Goal: Transaction & Acquisition: Purchase product/service

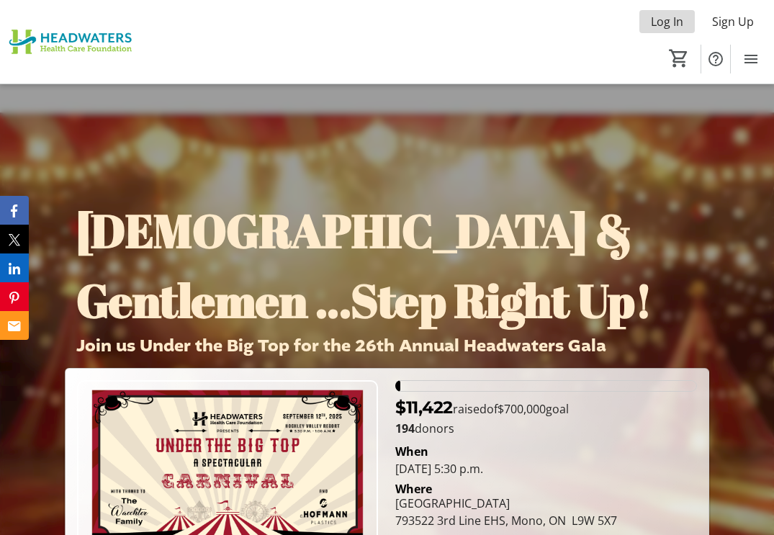
click at [665, 26] on span "Log In" at bounding box center [667, 21] width 32 height 17
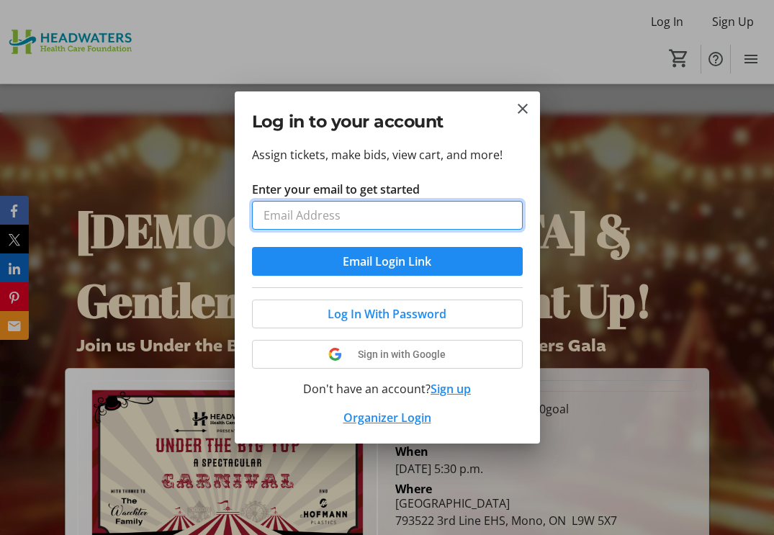
click at [329, 216] on input "Enter your email to get started" at bounding box center [387, 215] width 271 height 29
type input "kg.trophy@outlook.com"
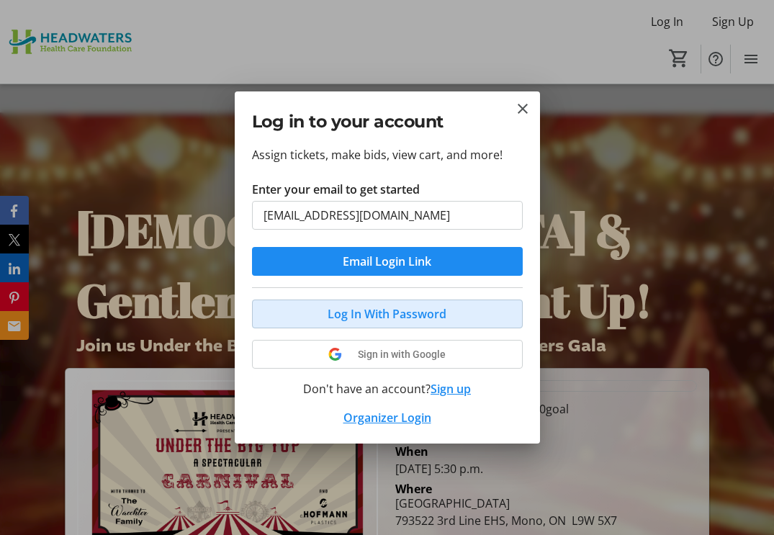
click at [361, 317] on span "Log In With Password" at bounding box center [387, 313] width 119 height 17
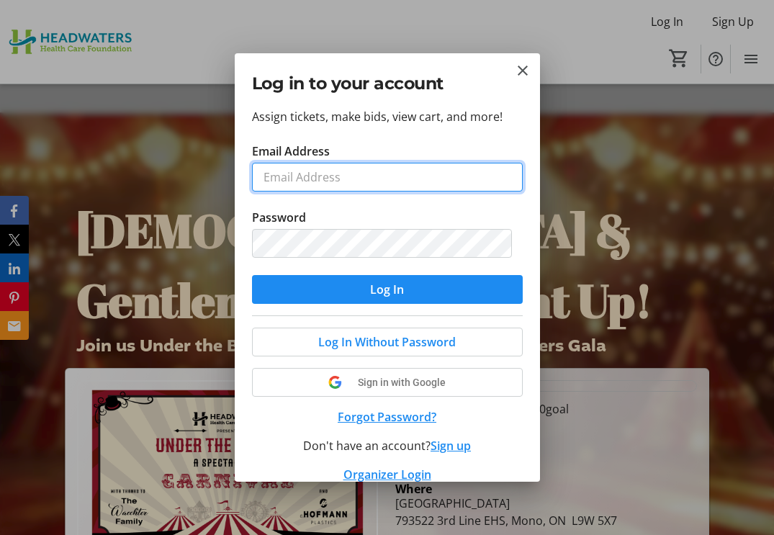
click at [313, 176] on input "Email Address" at bounding box center [387, 177] width 271 height 29
type input "kg.trophy@outlook.com"
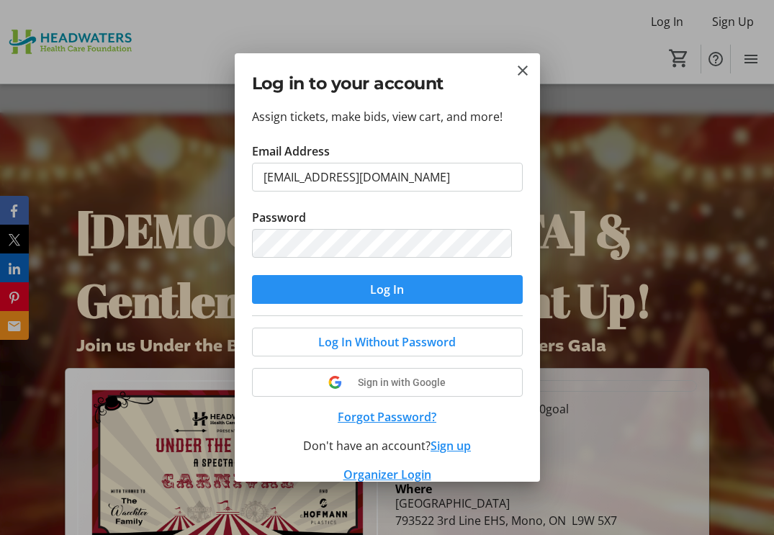
click at [382, 283] on span "Log In" at bounding box center [387, 289] width 34 height 17
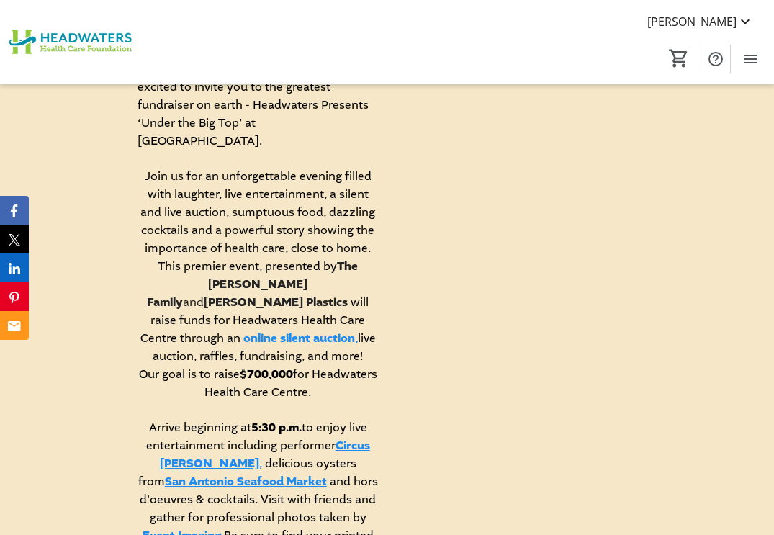
scroll to position [864, 0]
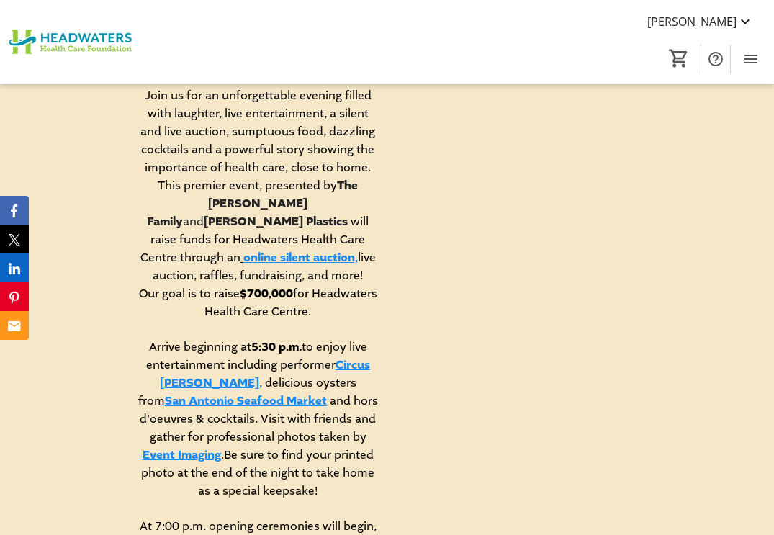
click at [328, 250] on link "online silent auction," at bounding box center [300, 258] width 114 height 16
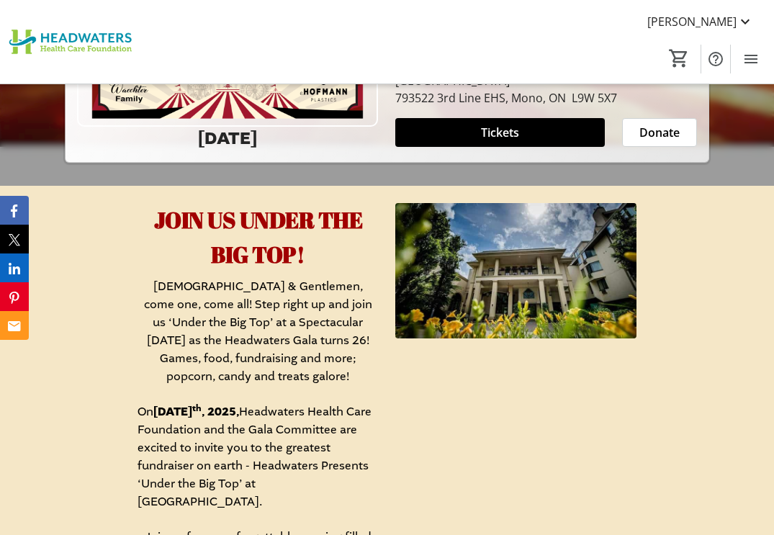
scroll to position [216, 0]
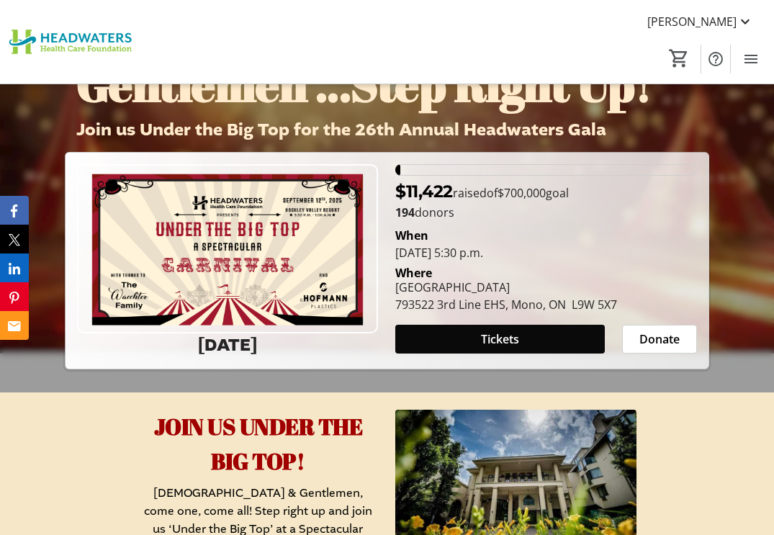
click at [513, 332] on span "Tickets" at bounding box center [500, 339] width 38 height 17
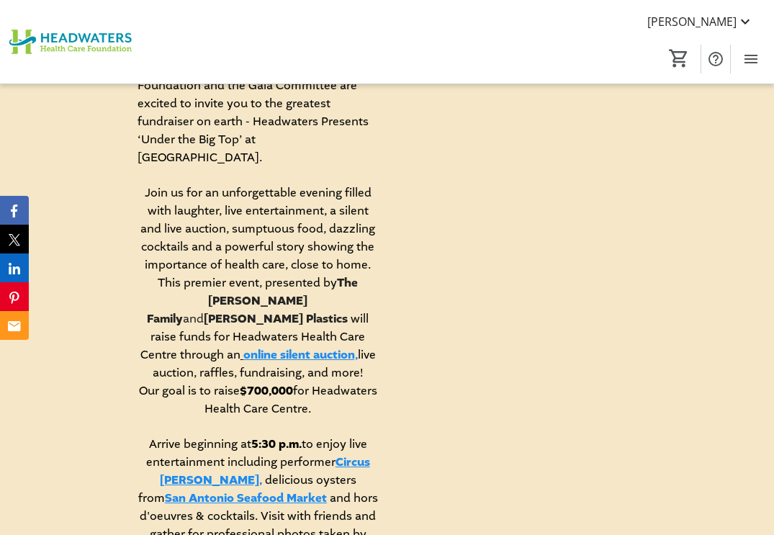
scroll to position [792, 0]
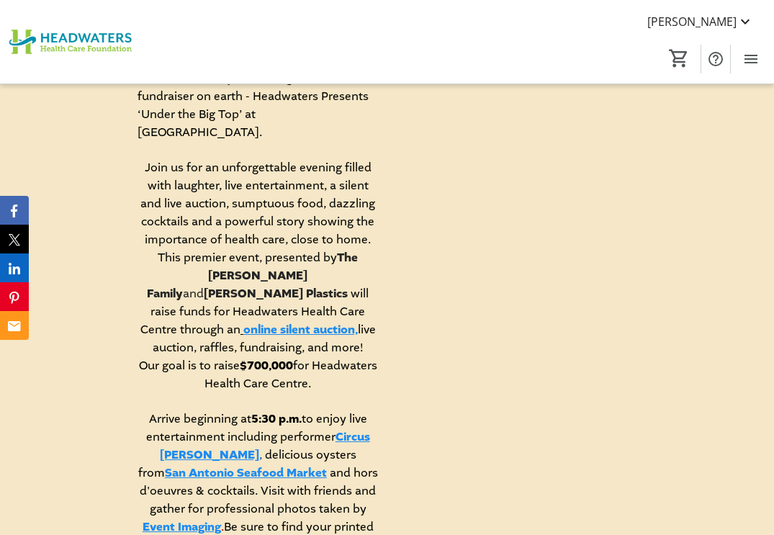
click at [318, 322] on link "online silent auction," at bounding box center [300, 330] width 114 height 16
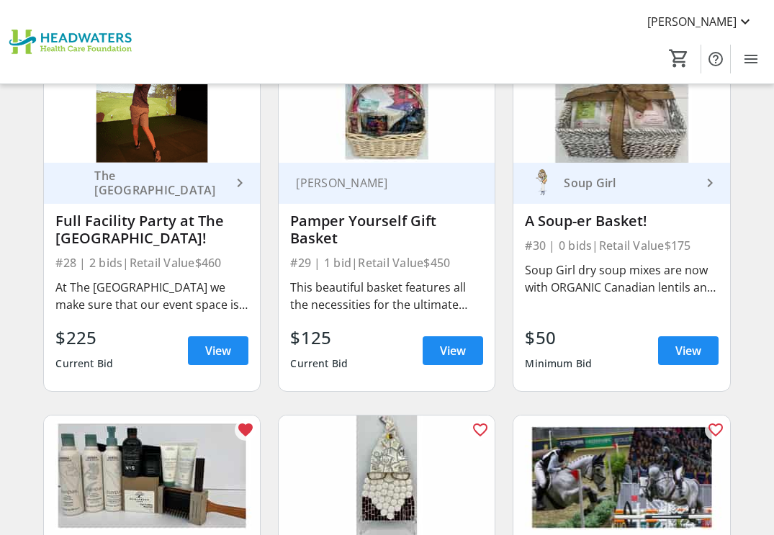
scroll to position [3528, 0]
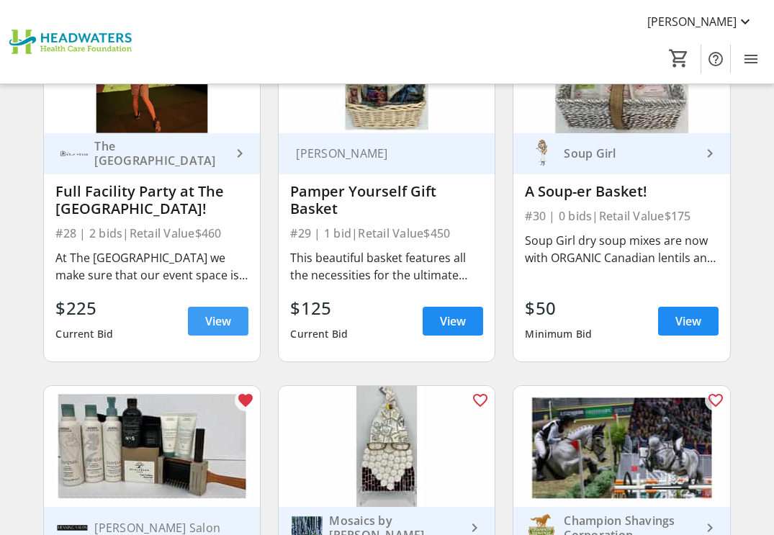
click at [208, 316] on span "View" at bounding box center [218, 321] width 26 height 17
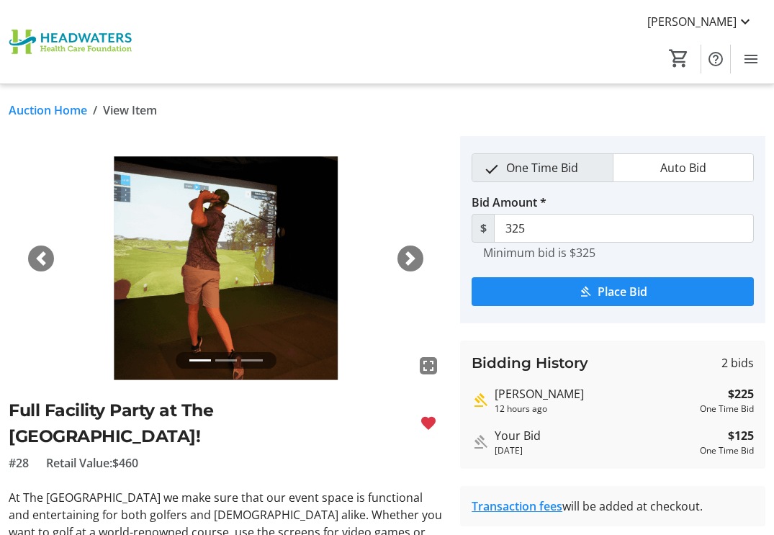
click at [56, 107] on link "Auction Home" at bounding box center [48, 110] width 78 height 17
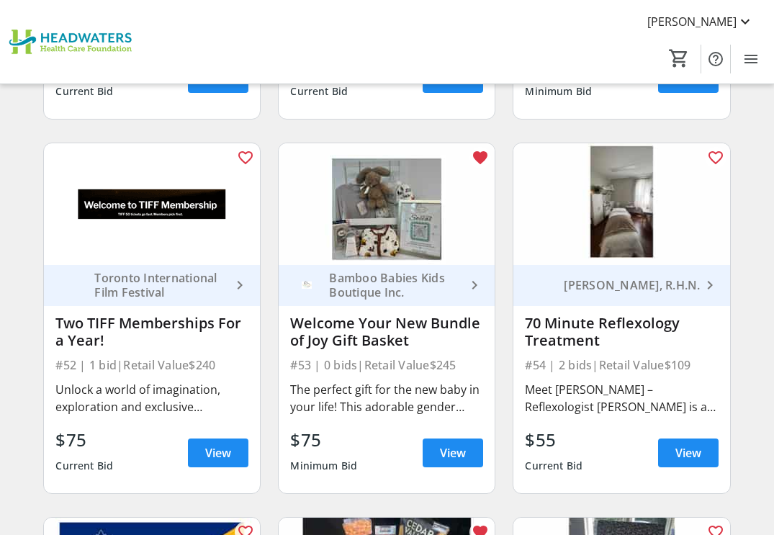
scroll to position [6409, 0]
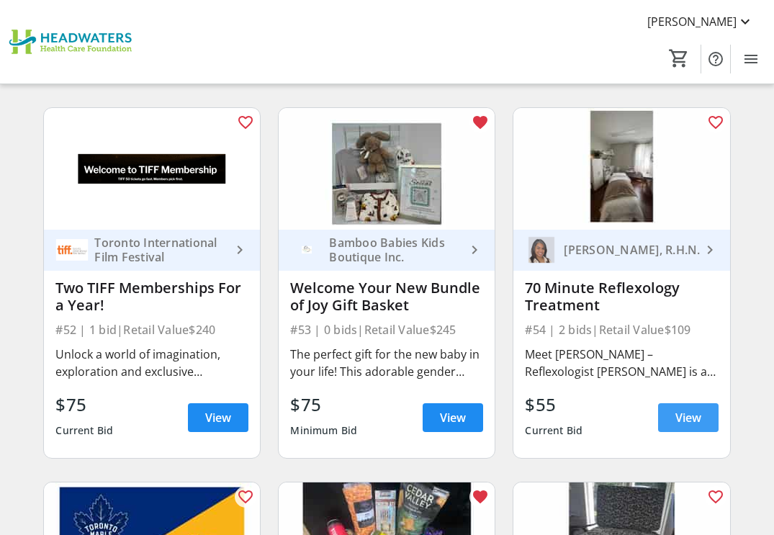
click at [689, 419] on span "View" at bounding box center [688, 417] width 26 height 17
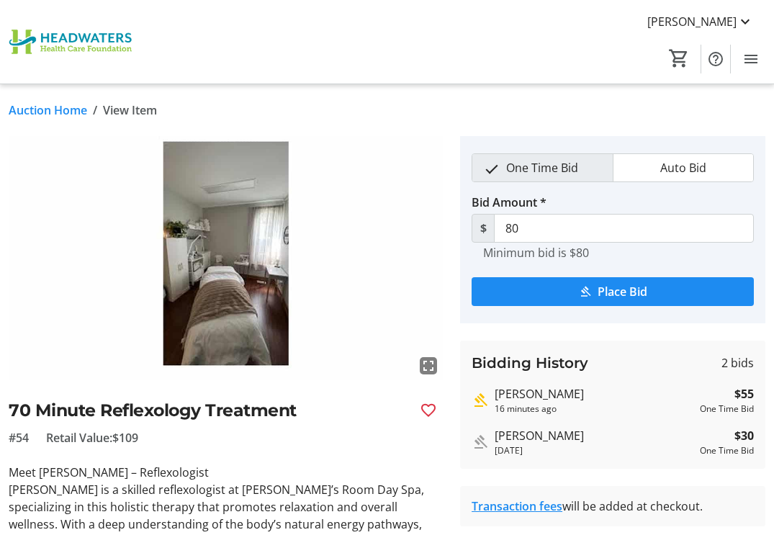
click at [58, 108] on link "Auction Home" at bounding box center [48, 110] width 78 height 17
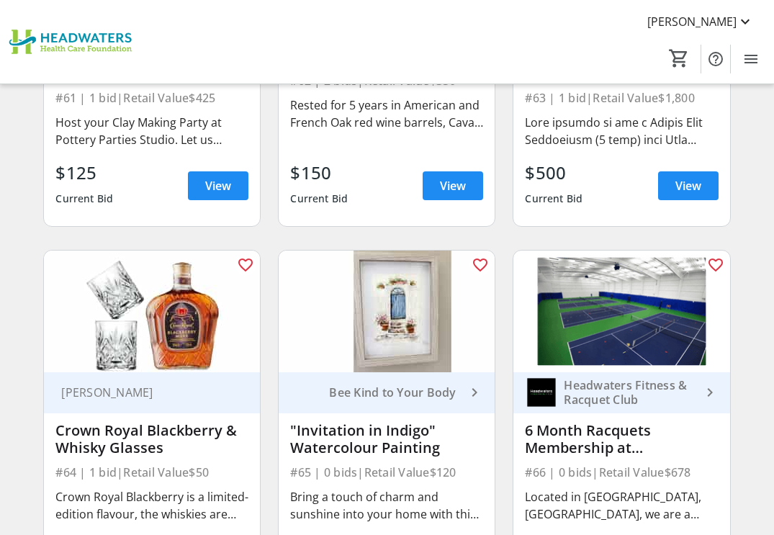
scroll to position [7849, 0]
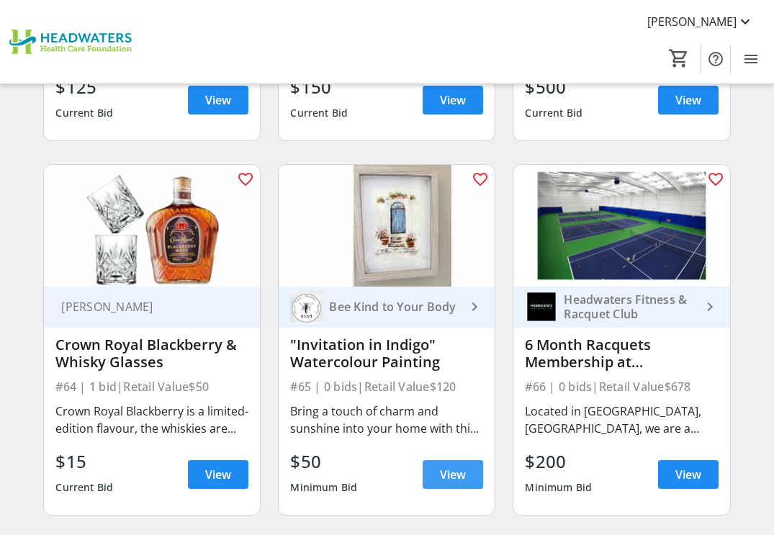
click at [464, 477] on span "View" at bounding box center [453, 474] width 26 height 17
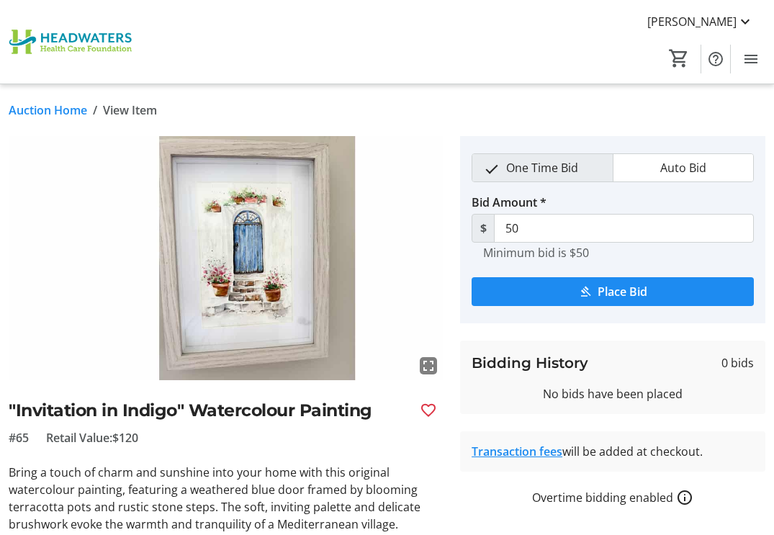
click at [62, 109] on link "Auction Home" at bounding box center [48, 110] width 78 height 17
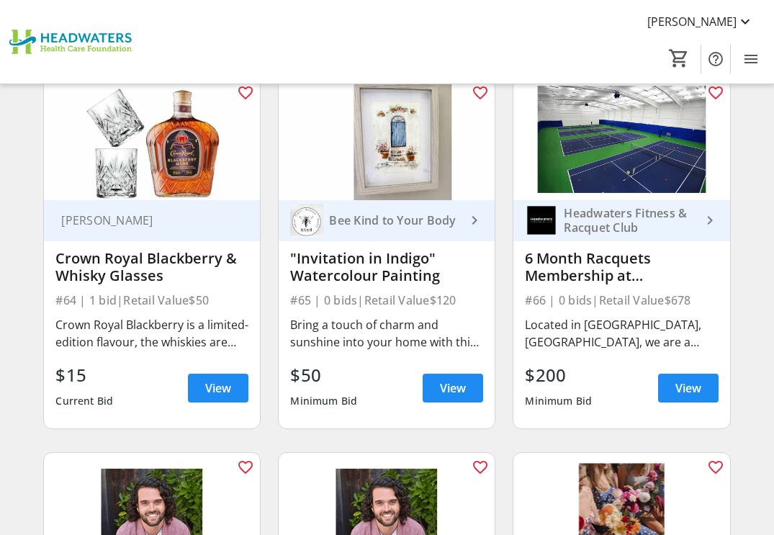
scroll to position [7921, 0]
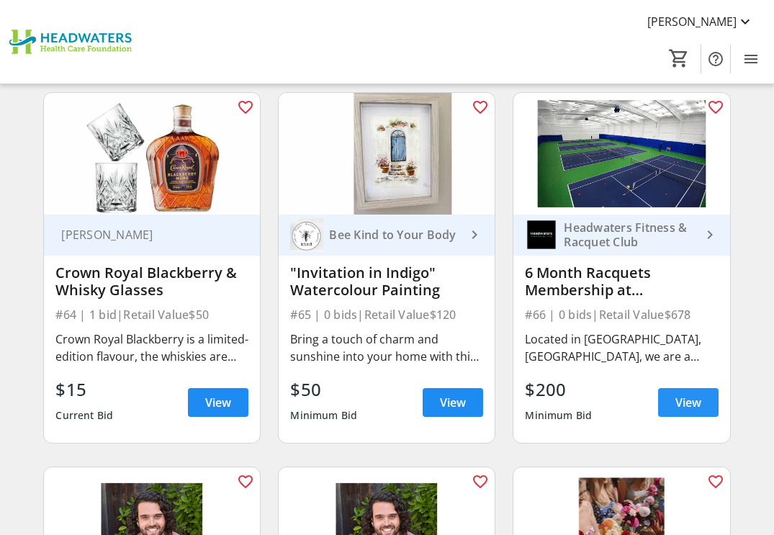
click at [680, 399] on span "View" at bounding box center [688, 402] width 26 height 17
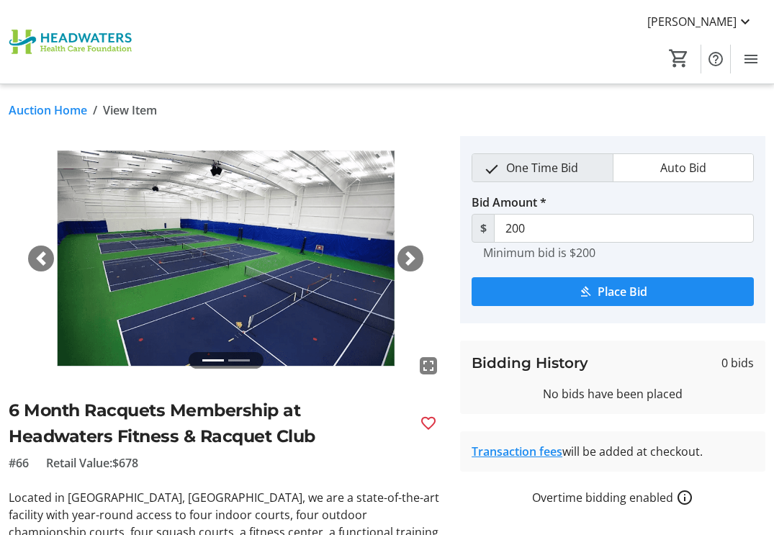
click at [32, 106] on link "Auction Home" at bounding box center [48, 110] width 78 height 17
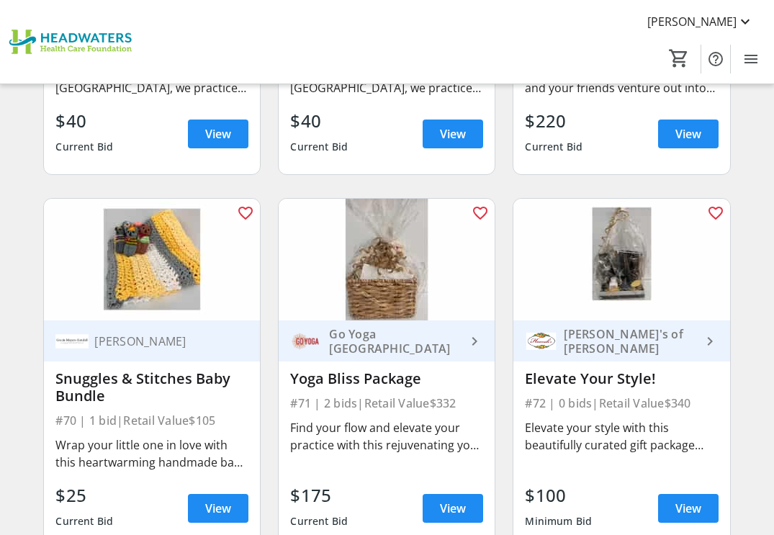
scroll to position [8569, 0]
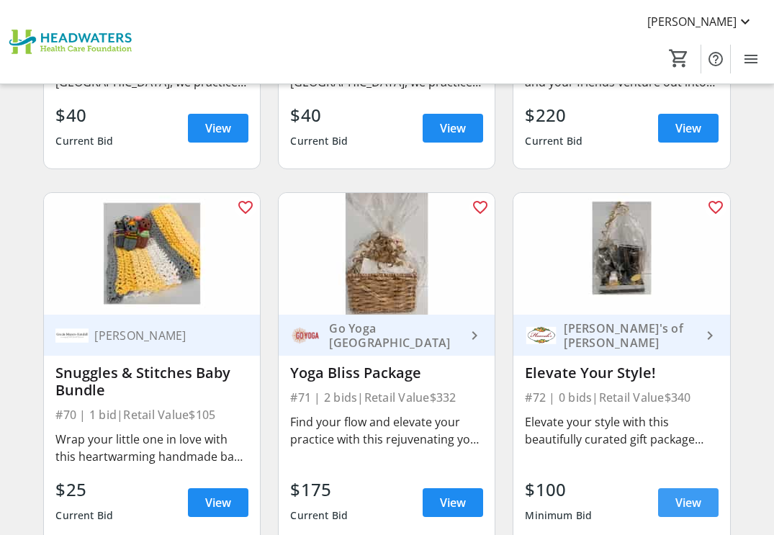
click at [683, 498] on span "View" at bounding box center [688, 502] width 26 height 17
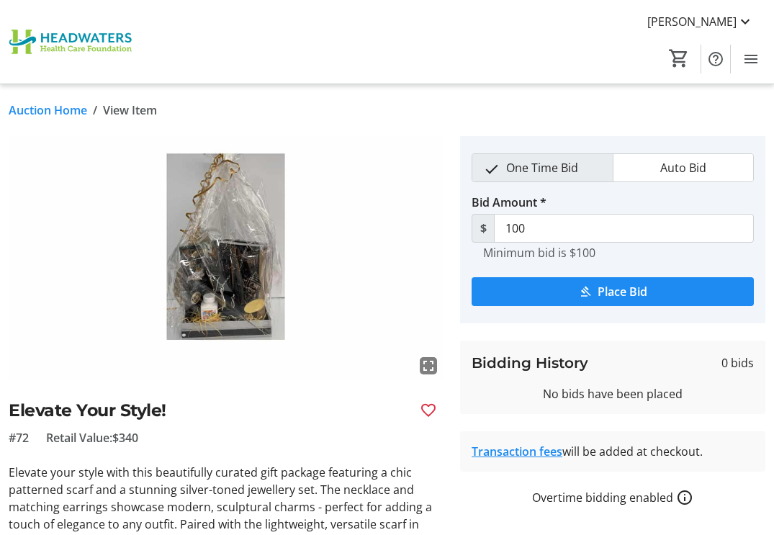
click at [49, 111] on link "Auction Home" at bounding box center [48, 110] width 78 height 17
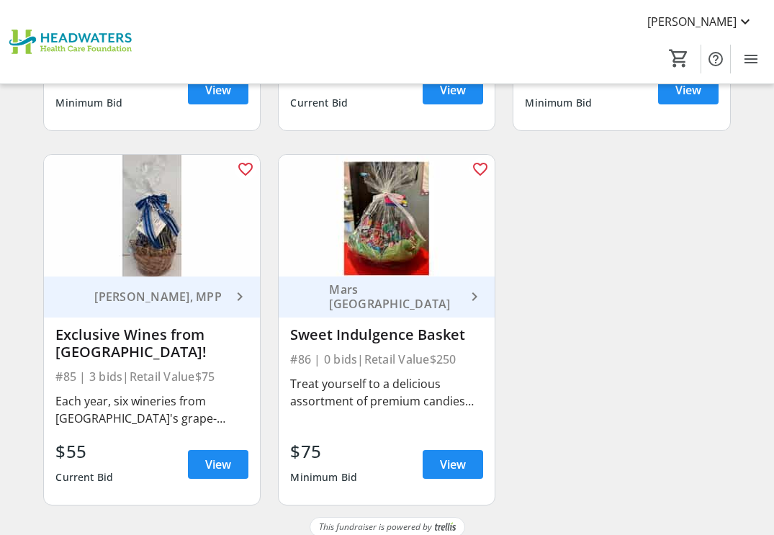
scroll to position [10493, 0]
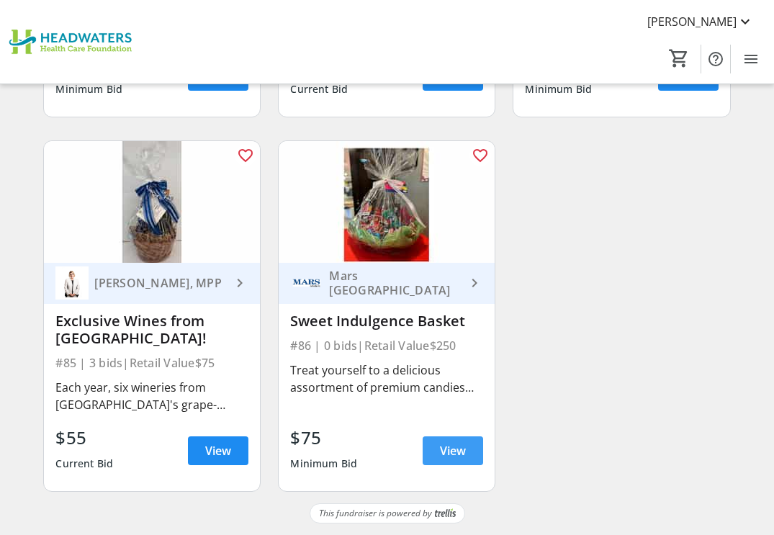
click at [457, 446] on span "View" at bounding box center [453, 450] width 26 height 17
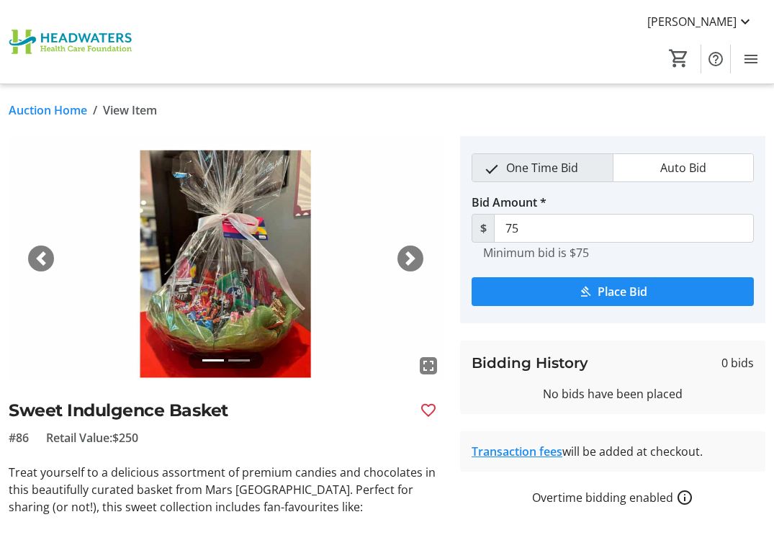
click at [409, 256] on span "button" at bounding box center [410, 258] width 14 height 14
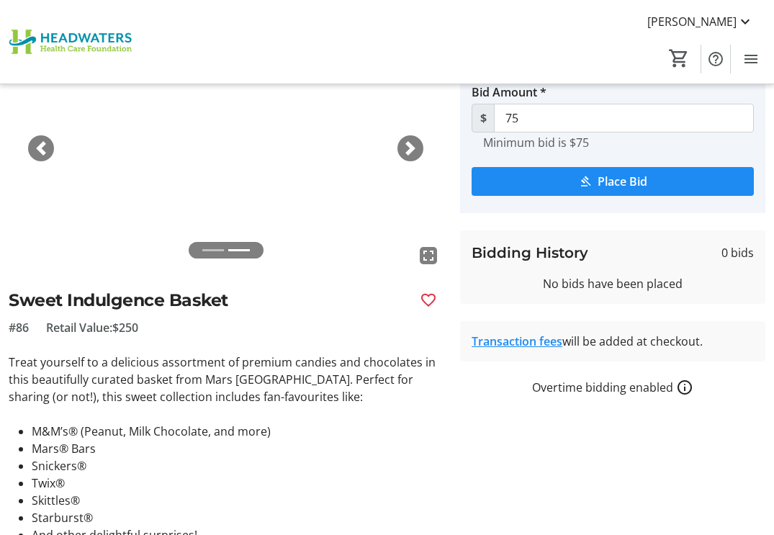
scroll to position [38, 0]
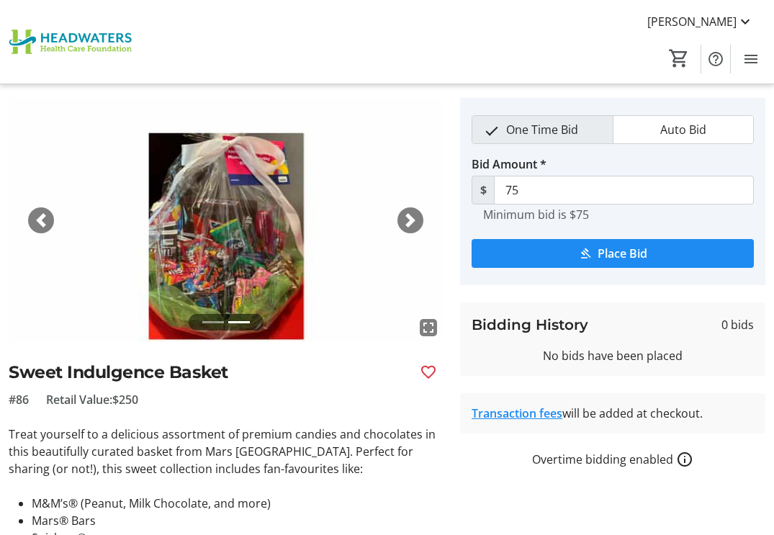
click at [426, 325] on mat-icon "fullscreen" at bounding box center [428, 327] width 17 height 17
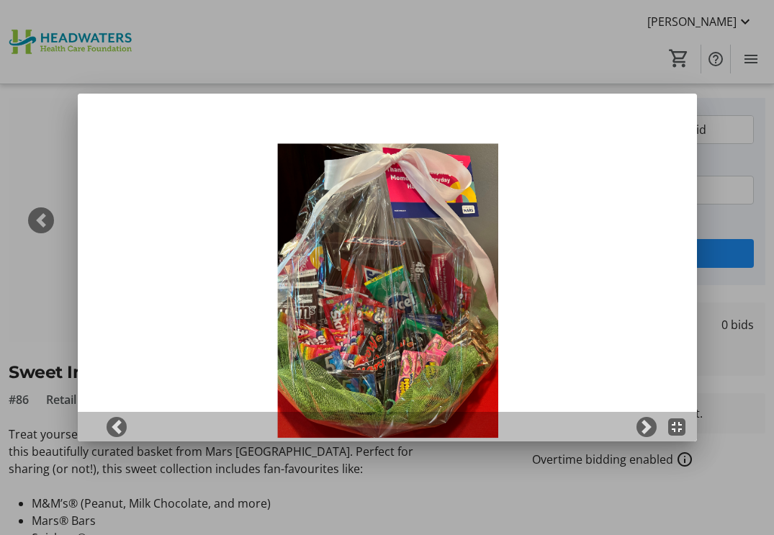
scroll to position [0, 0]
click at [681, 426] on mat-icon "fullscreen_exit" at bounding box center [676, 426] width 17 height 17
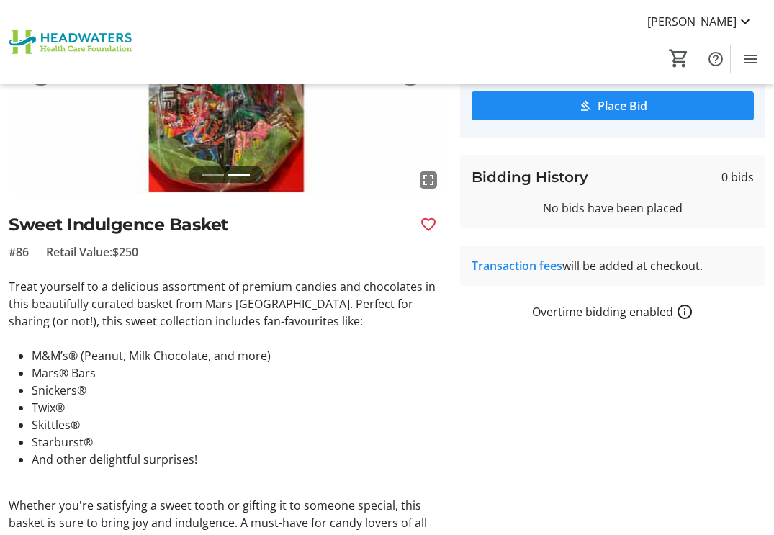
scroll to position [254, 0]
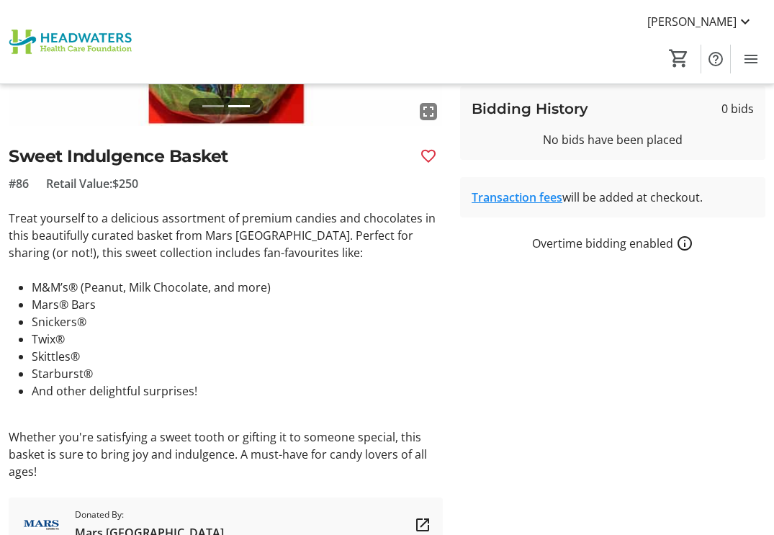
click at [684, 243] on mat-icon "How overtime bidding works for silent auctions" at bounding box center [684, 243] width 17 height 17
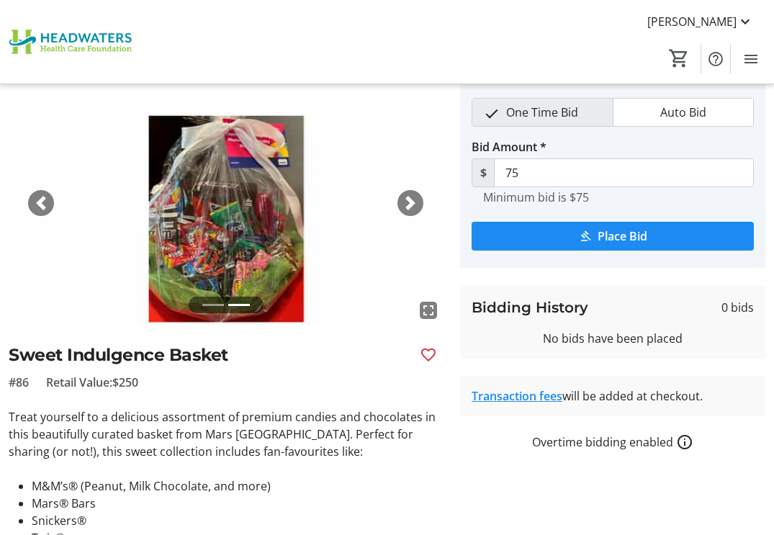
scroll to position [38, 0]
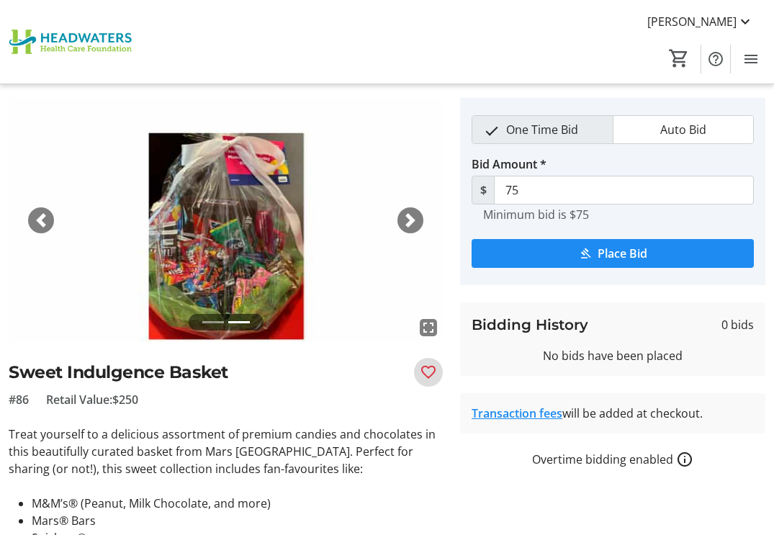
click at [430, 368] on mat-icon "Favourite" at bounding box center [428, 372] width 17 height 17
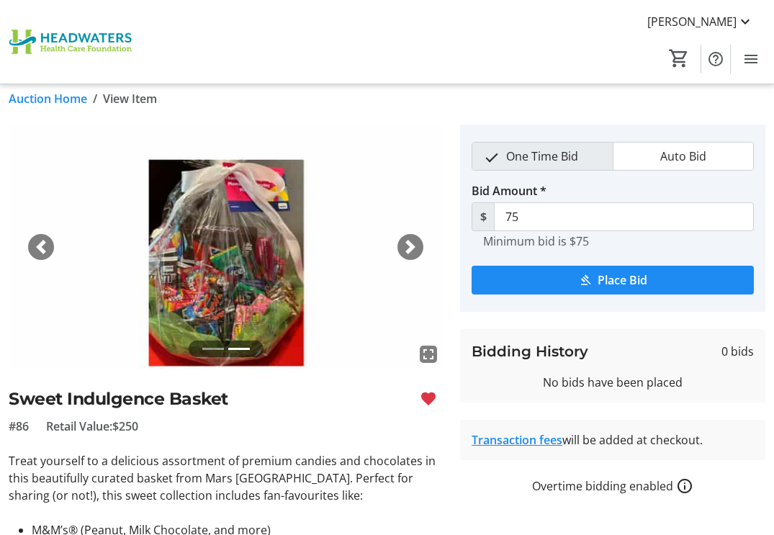
scroll to position [0, 0]
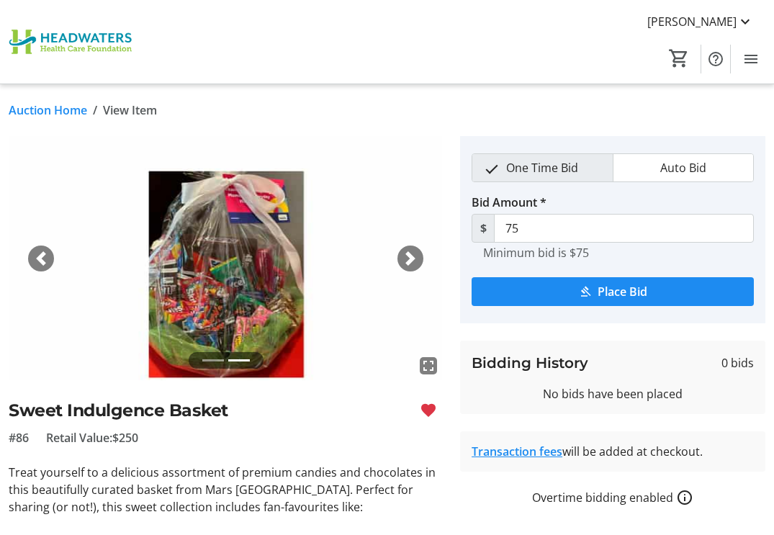
click at [56, 104] on link "Auction Home" at bounding box center [48, 110] width 78 height 17
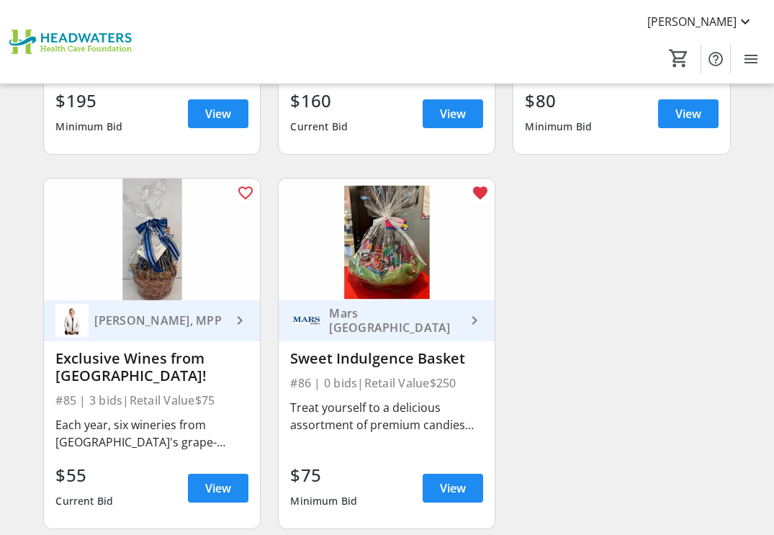
scroll to position [10493, 0]
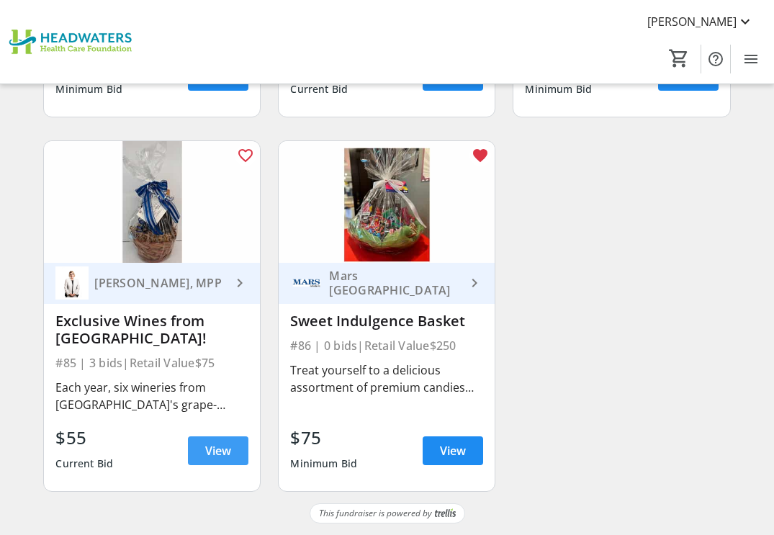
click at [218, 449] on span "View" at bounding box center [218, 450] width 26 height 17
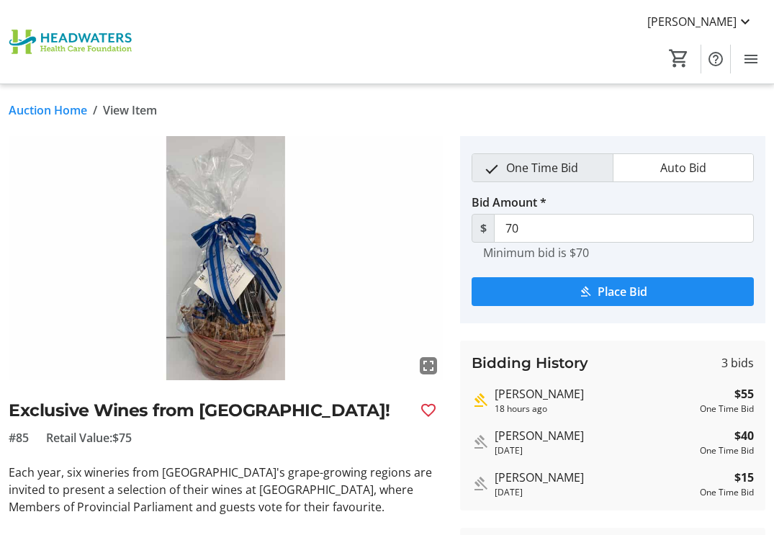
click at [40, 109] on link "Auction Home" at bounding box center [48, 110] width 78 height 17
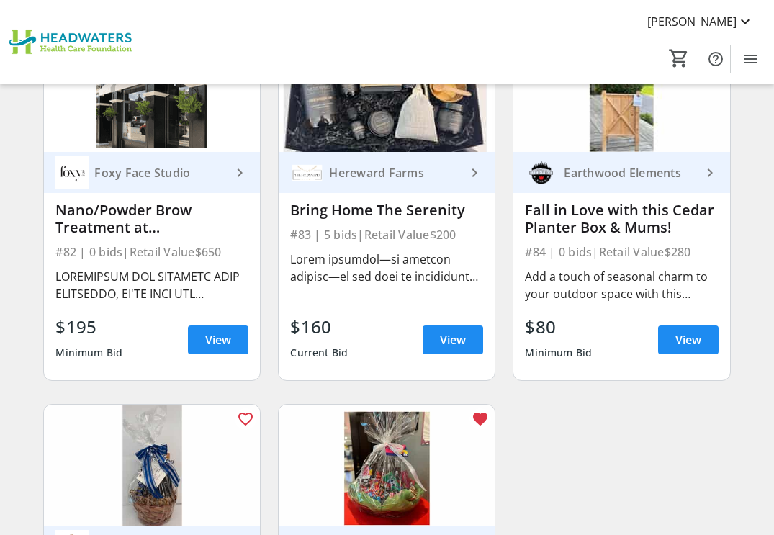
scroll to position [10277, 0]
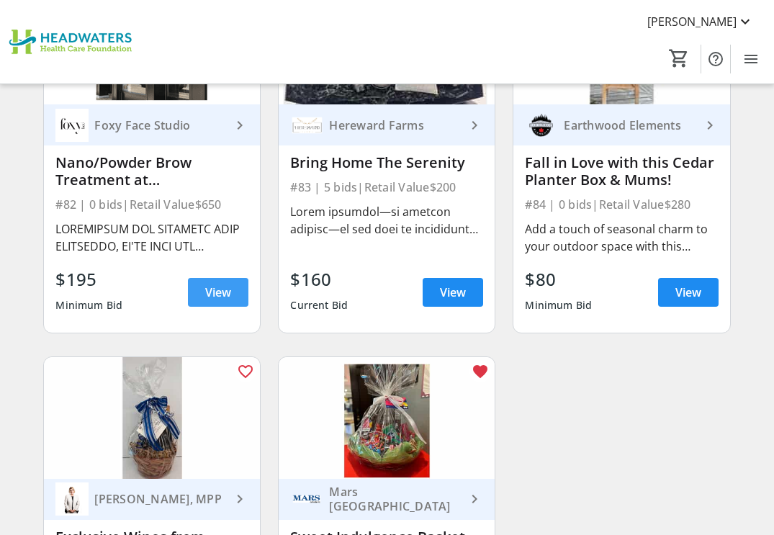
click at [223, 290] on span "View" at bounding box center [218, 292] width 26 height 17
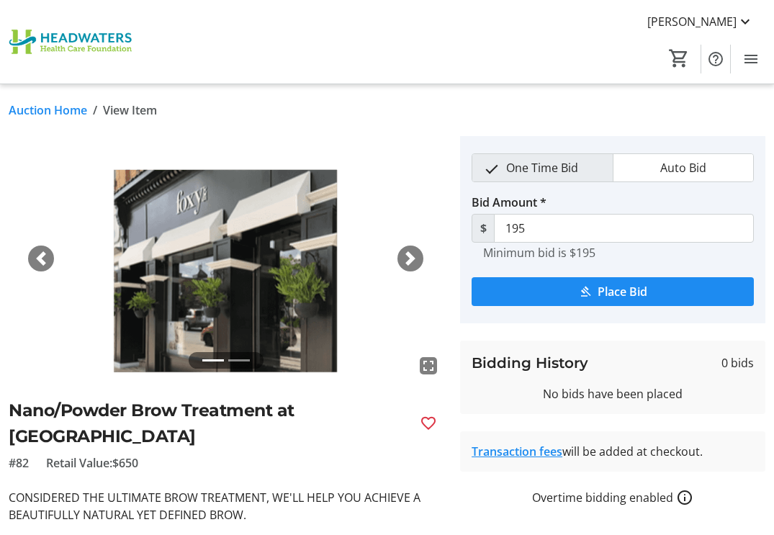
click at [60, 110] on link "Auction Home" at bounding box center [48, 110] width 78 height 17
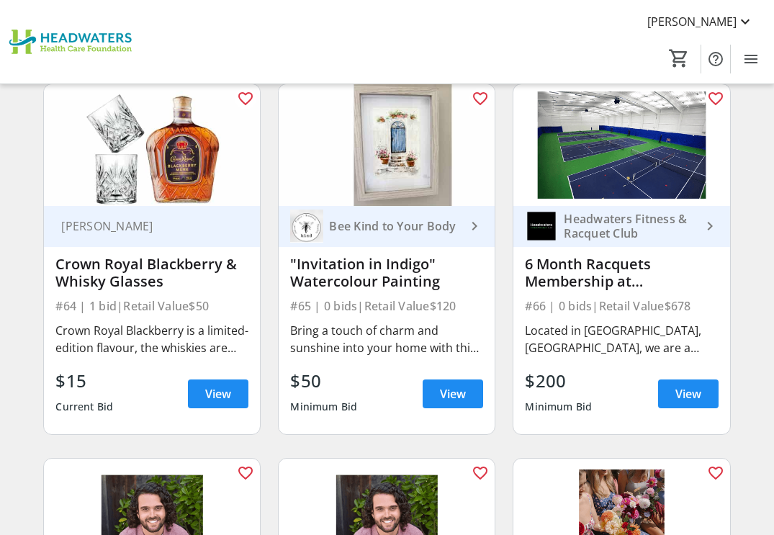
scroll to position [7900, 0]
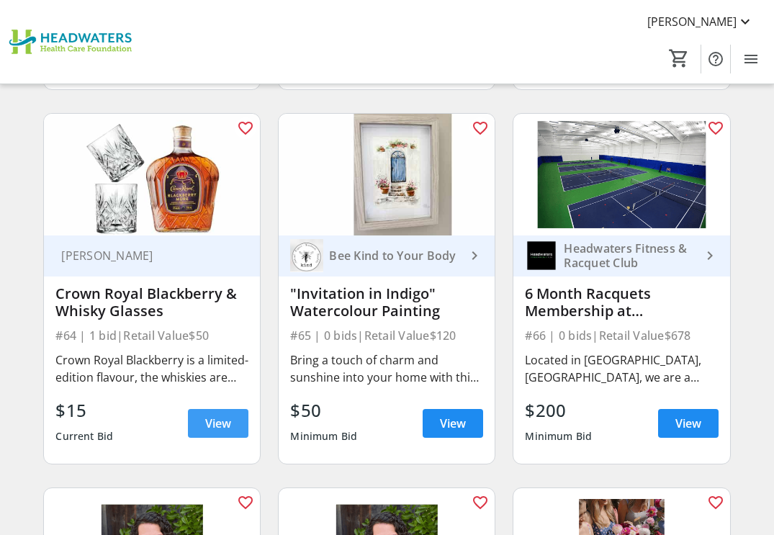
click at [214, 421] on span "View" at bounding box center [218, 423] width 26 height 17
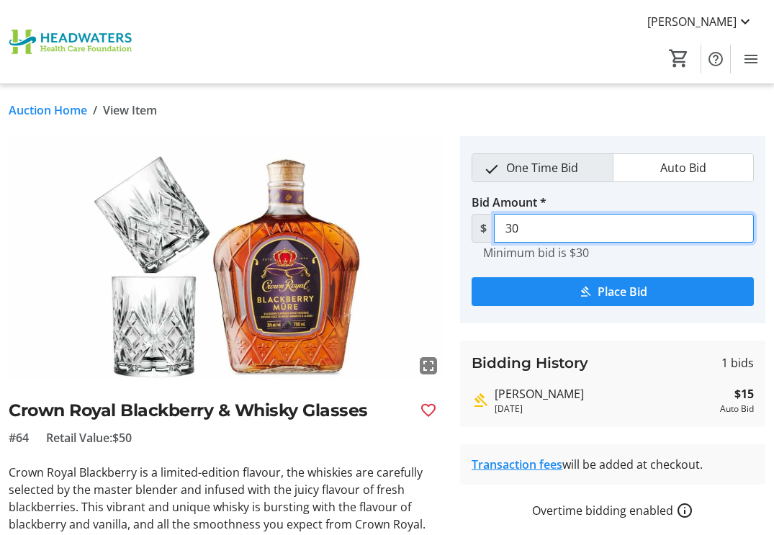
drag, startPoint x: 529, startPoint y: 227, endPoint x: 486, endPoint y: 225, distance: 42.5
click at [487, 226] on div "$ 30" at bounding box center [613, 228] width 282 height 29
type input "25"
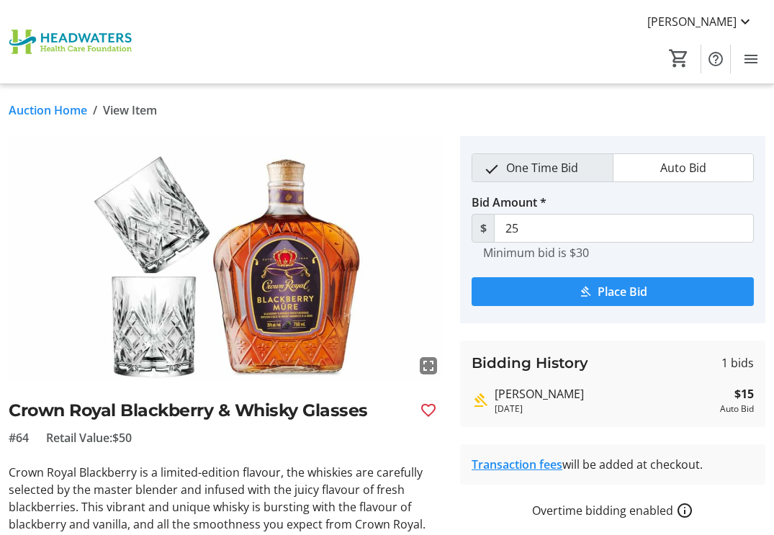
click at [640, 287] on span "Place Bid" at bounding box center [623, 291] width 50 height 17
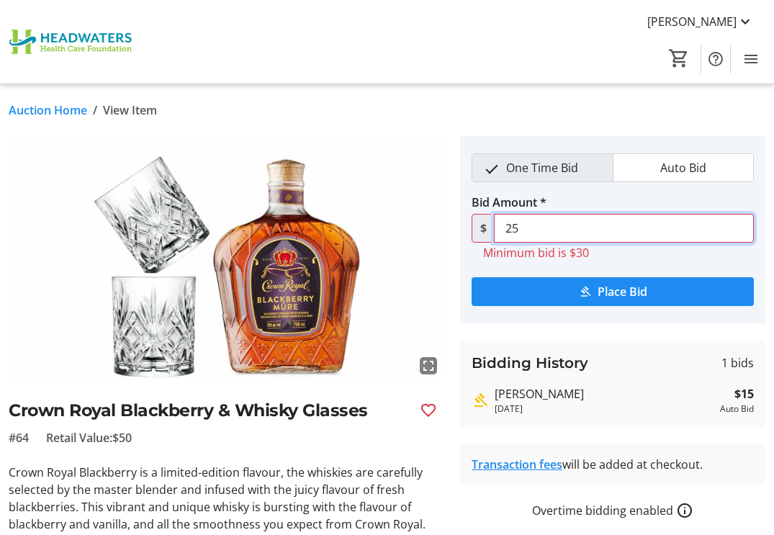
drag, startPoint x: 530, startPoint y: 225, endPoint x: 468, endPoint y: 226, distance: 61.9
click at [468, 226] on tr-place-bid-ui "One Time Bid Auto Bid Bid Amount * $ 25 Minimum bid is $30 Place Bid" at bounding box center [612, 229] width 305 height 187
click at [373, 151] on img at bounding box center [226, 258] width 434 height 244
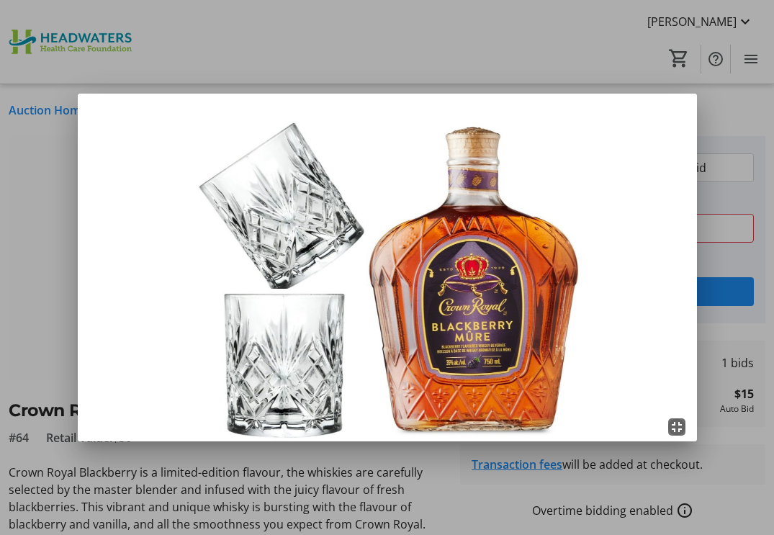
click at [678, 426] on mat-icon "fullscreen_exit" at bounding box center [676, 426] width 17 height 17
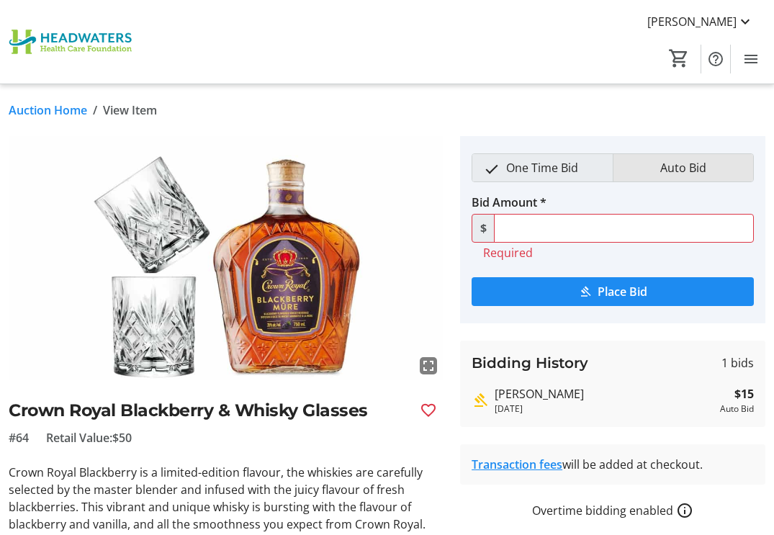
click at [680, 160] on span "Auto Bid" at bounding box center [683, 167] width 63 height 27
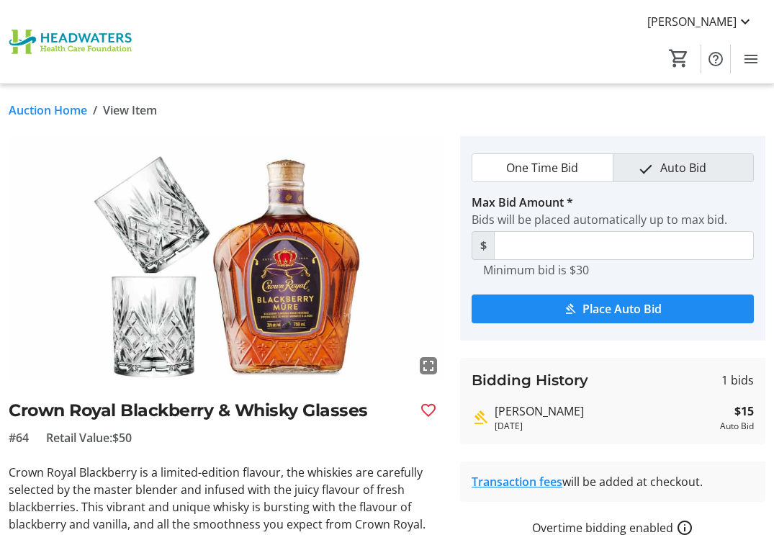
click at [77, 110] on link "Auction Home" at bounding box center [48, 110] width 78 height 17
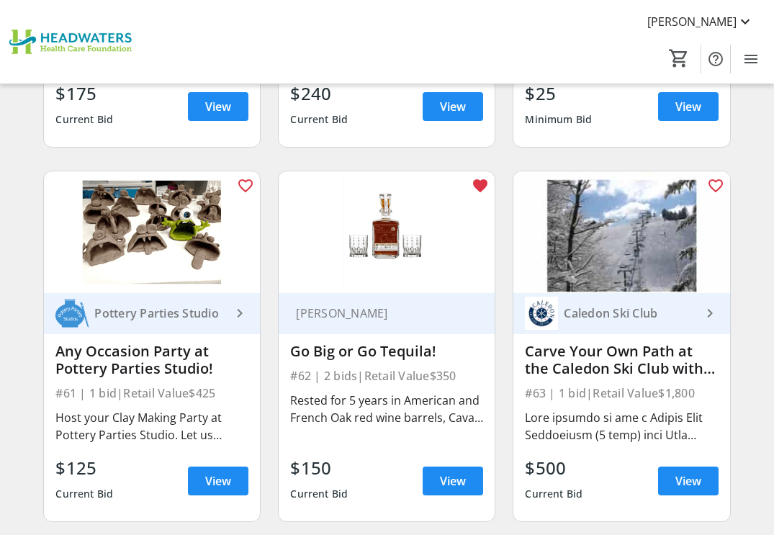
scroll to position [7540, 0]
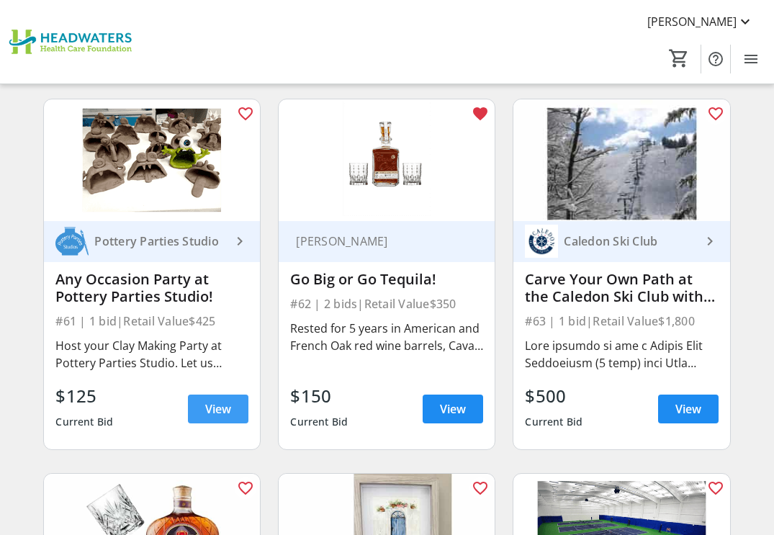
click at [217, 405] on span "View" at bounding box center [218, 408] width 26 height 17
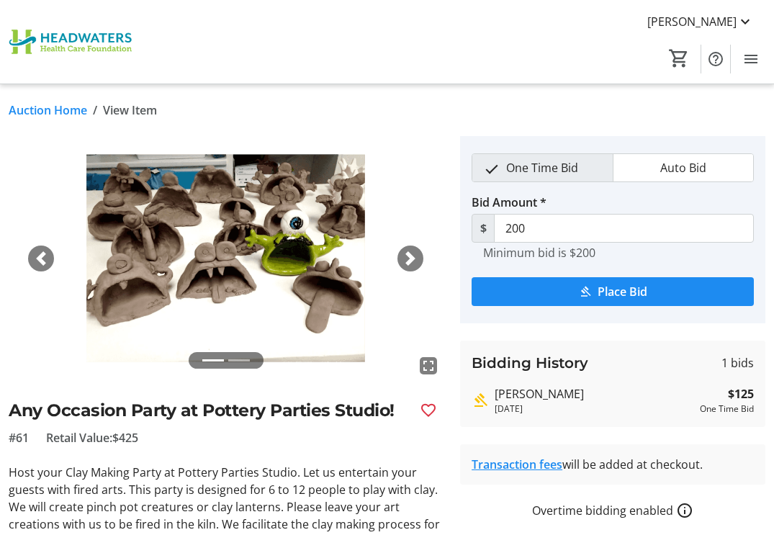
click at [36, 106] on link "Auction Home" at bounding box center [48, 110] width 78 height 17
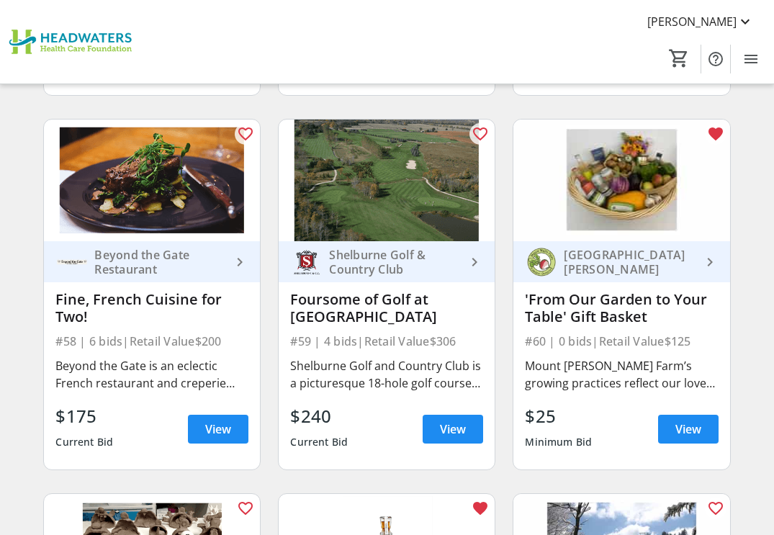
scroll to position [7108, 0]
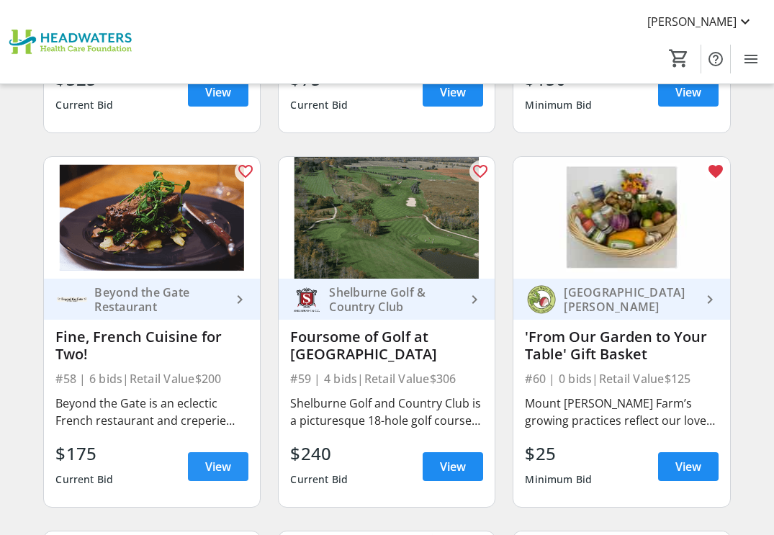
click at [208, 464] on span "View" at bounding box center [218, 466] width 26 height 17
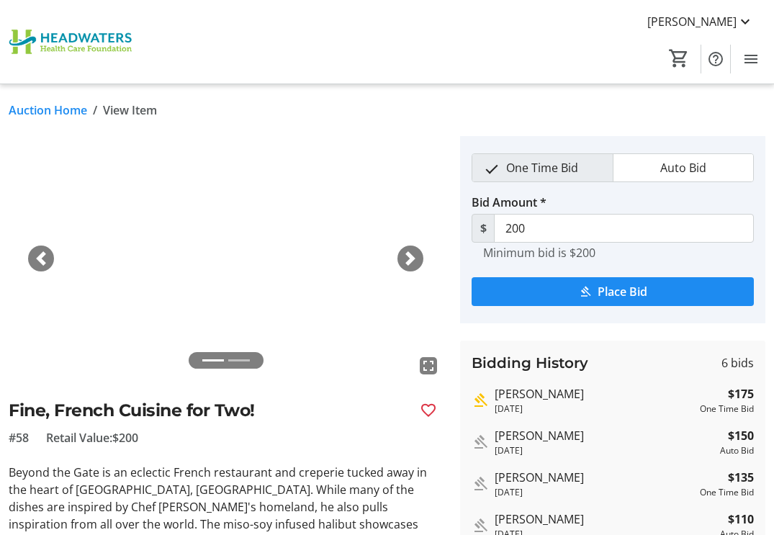
click at [44, 106] on link "Auction Home" at bounding box center [48, 110] width 78 height 17
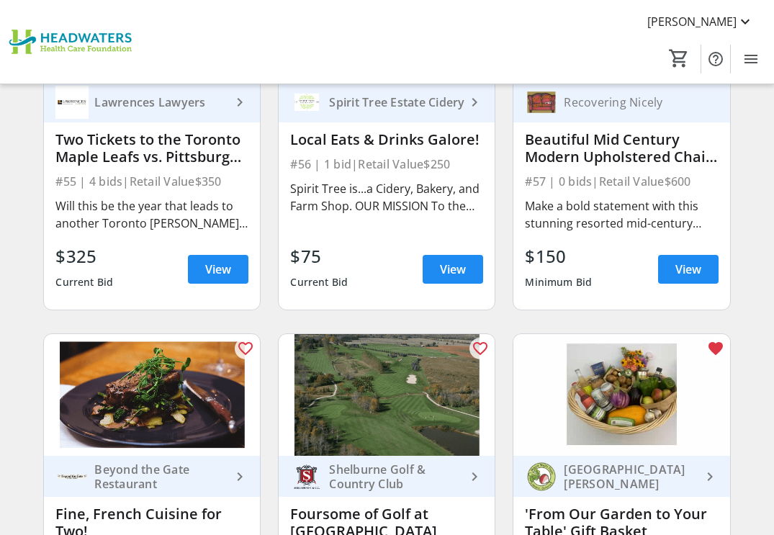
scroll to position [6892, 0]
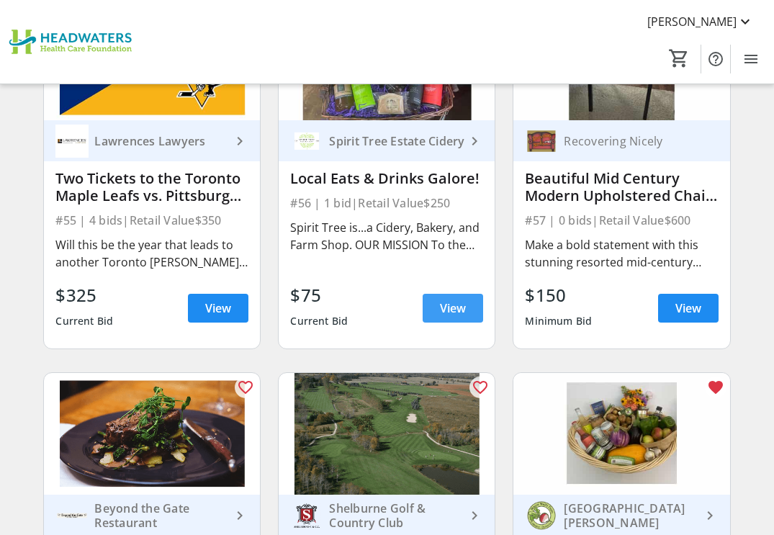
click at [452, 308] on span "View" at bounding box center [453, 308] width 26 height 17
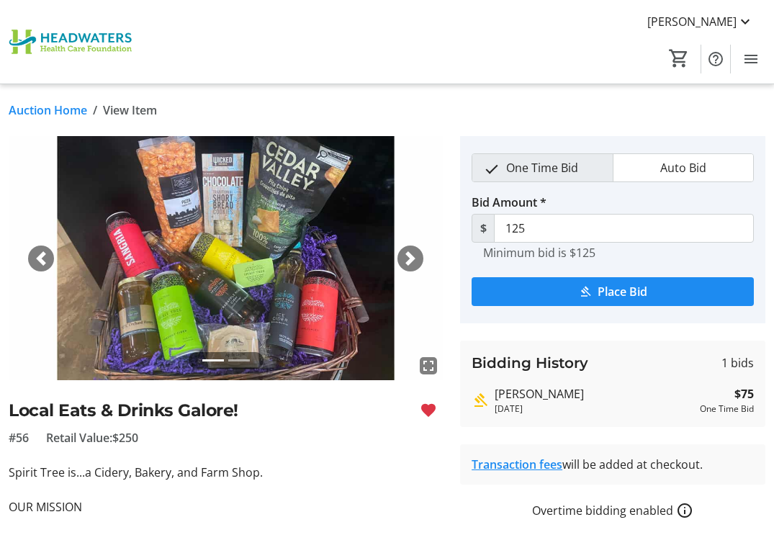
click at [56, 112] on link "Auction Home" at bounding box center [48, 110] width 78 height 17
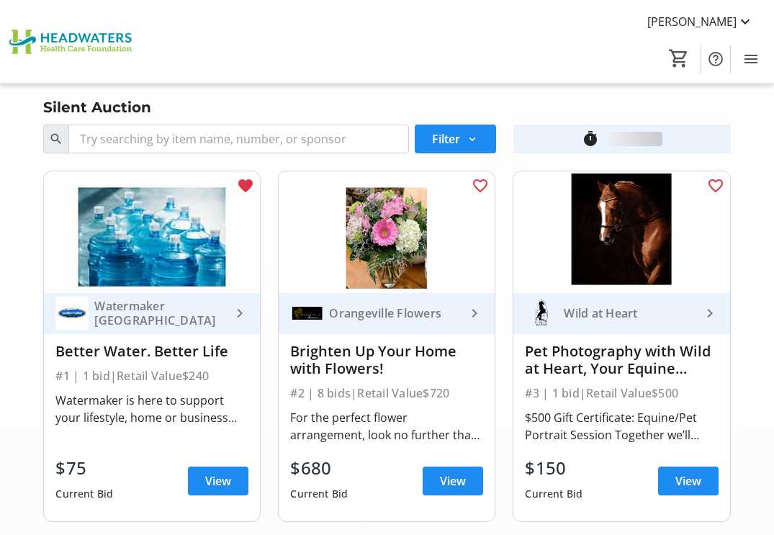
scroll to position [6892, 0]
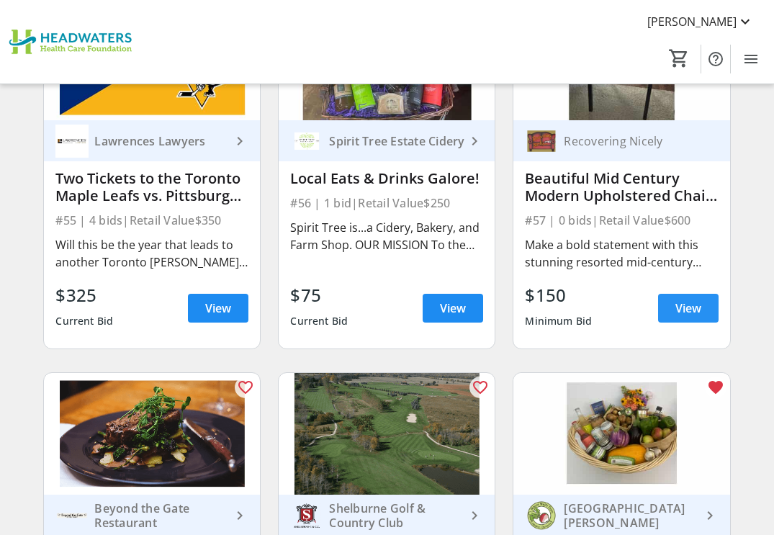
click at [682, 304] on span "View" at bounding box center [688, 308] width 26 height 17
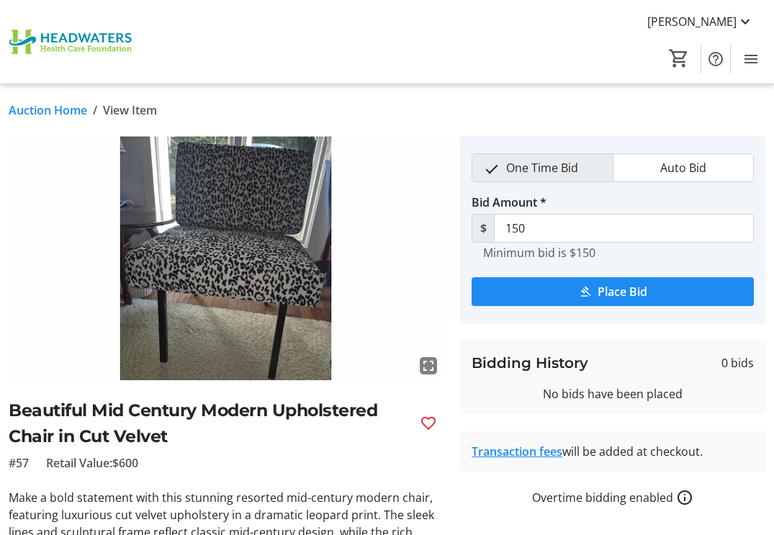
click at [426, 359] on mat-icon "fullscreen" at bounding box center [428, 365] width 17 height 17
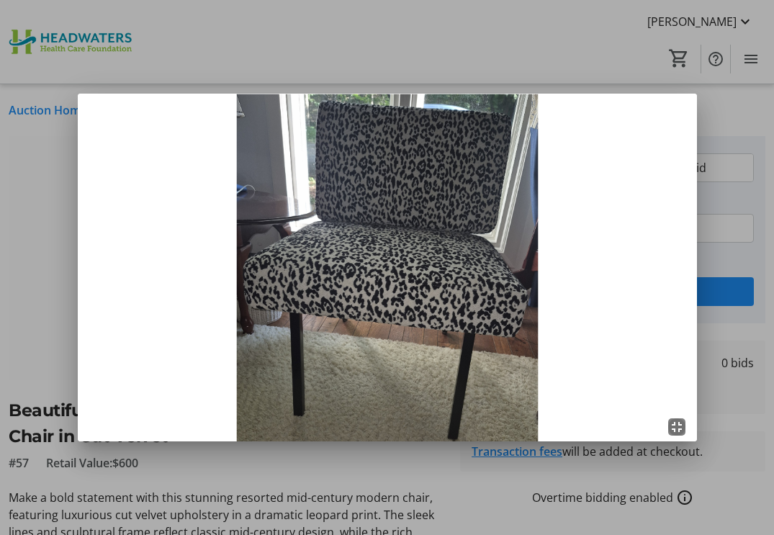
click at [681, 424] on mat-icon "fullscreen_exit" at bounding box center [676, 426] width 17 height 17
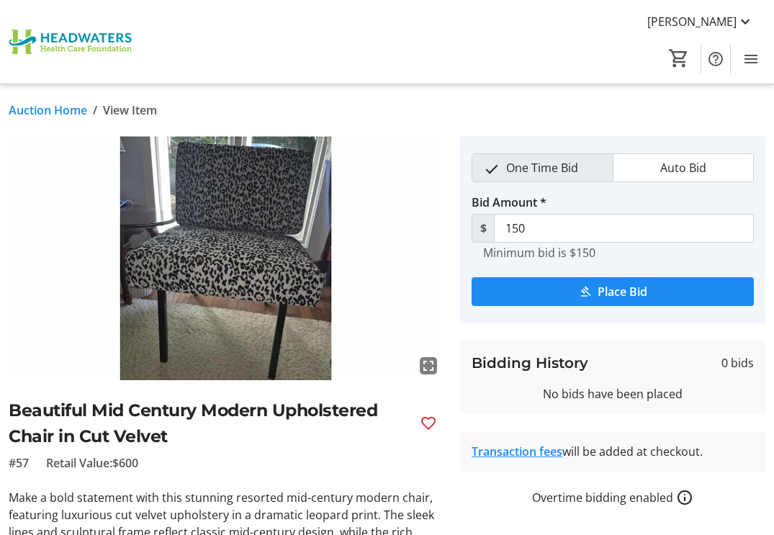
click at [73, 108] on link "Auction Home" at bounding box center [48, 110] width 78 height 17
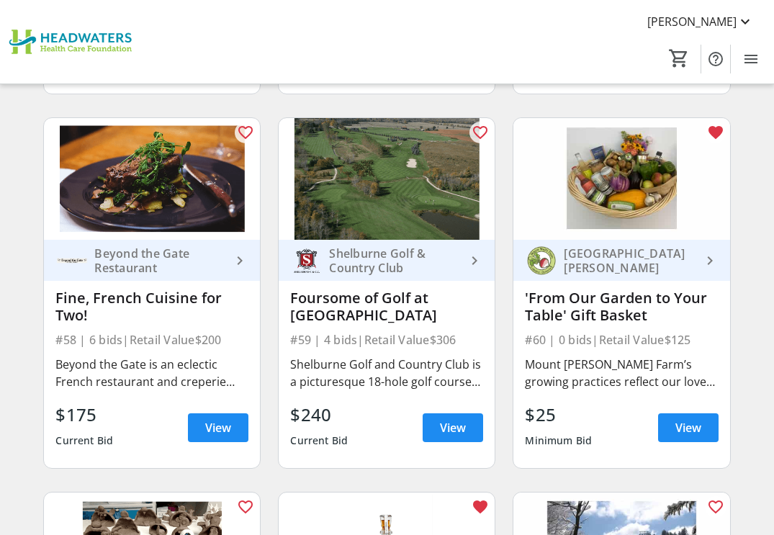
scroll to position [7180, 0]
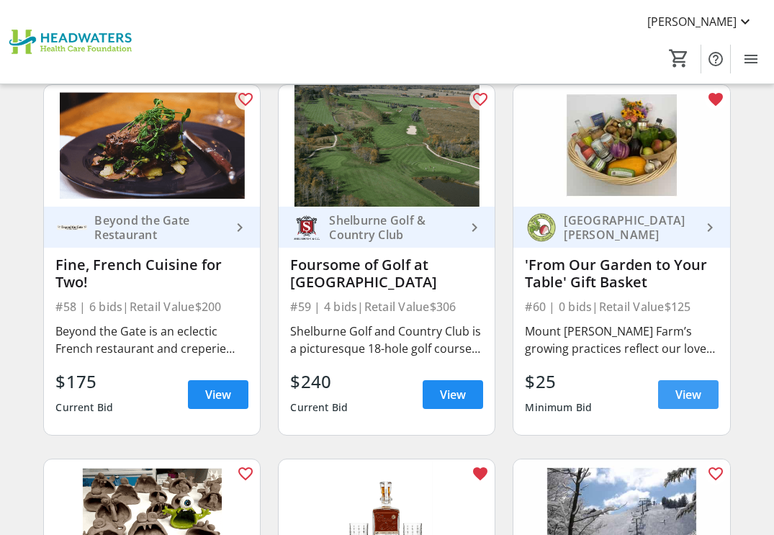
click at [679, 392] on span "View" at bounding box center [688, 394] width 26 height 17
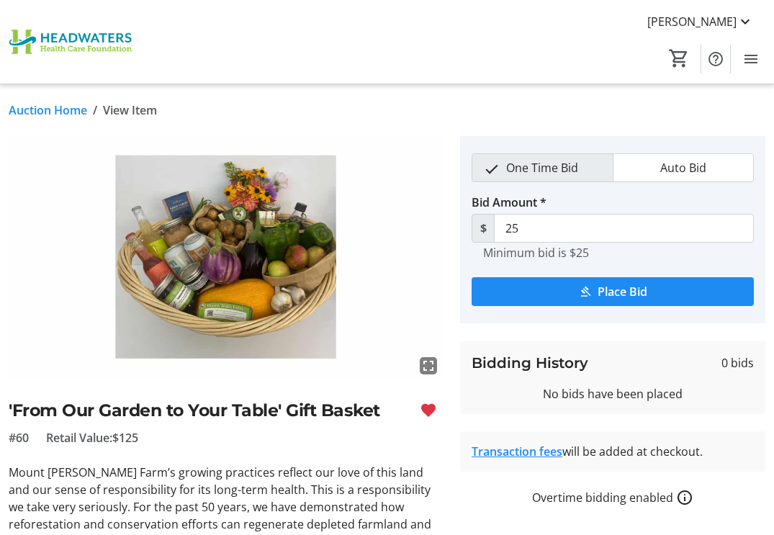
click at [66, 109] on link "Auction Home" at bounding box center [48, 110] width 78 height 17
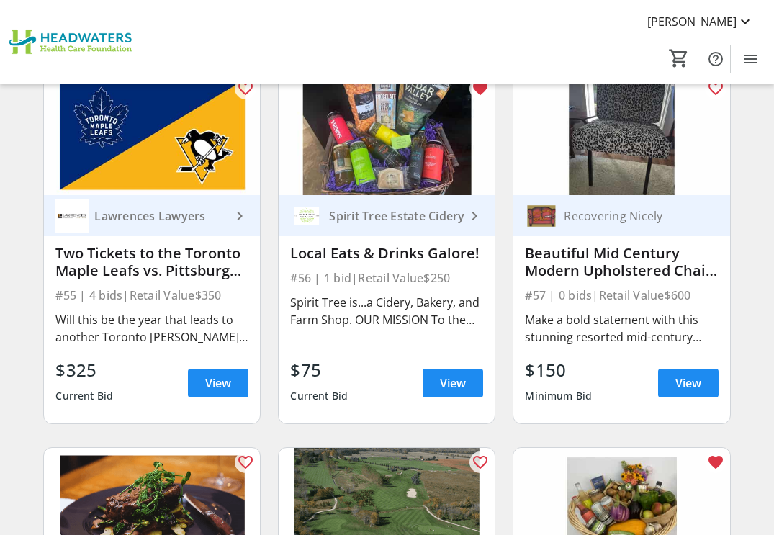
scroll to position [6820, 0]
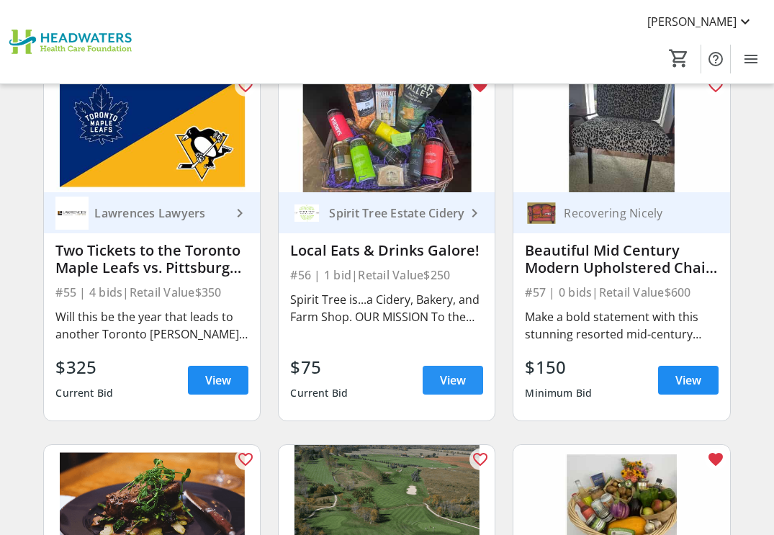
click at [459, 374] on span "View" at bounding box center [453, 380] width 26 height 17
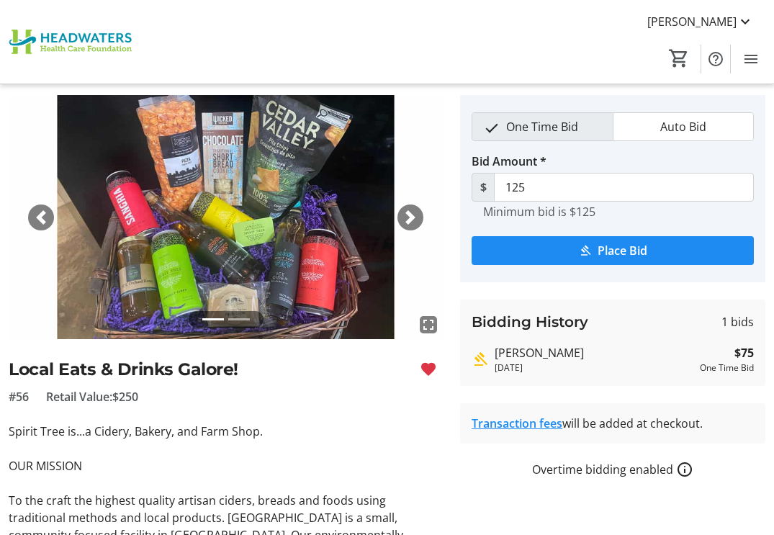
scroll to position [72, 0]
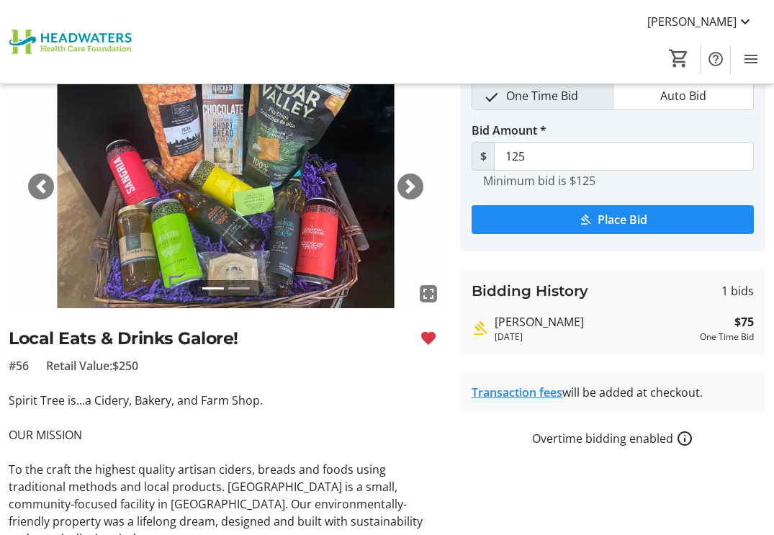
click at [408, 184] on span "button" at bounding box center [410, 186] width 14 height 14
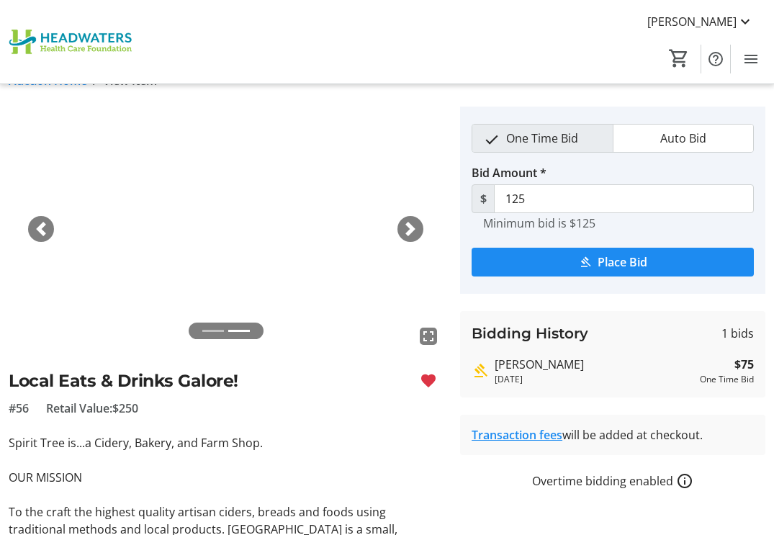
scroll to position [0, 0]
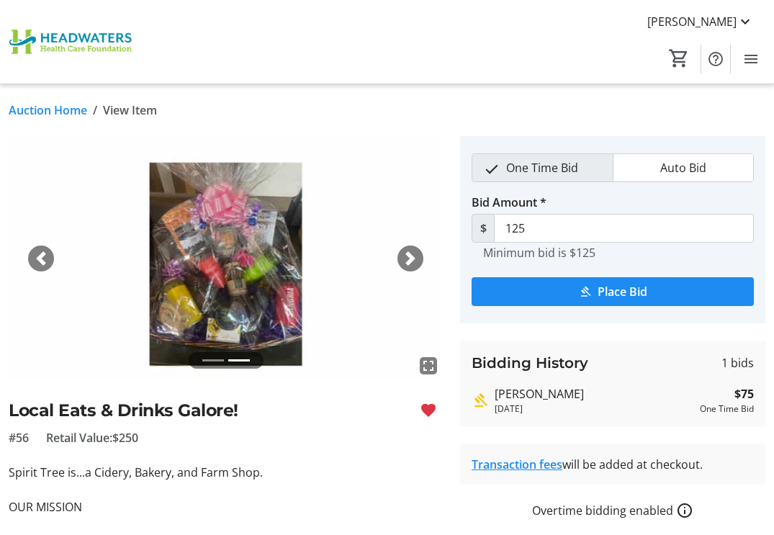
click at [49, 109] on link "Auction Home" at bounding box center [48, 110] width 78 height 17
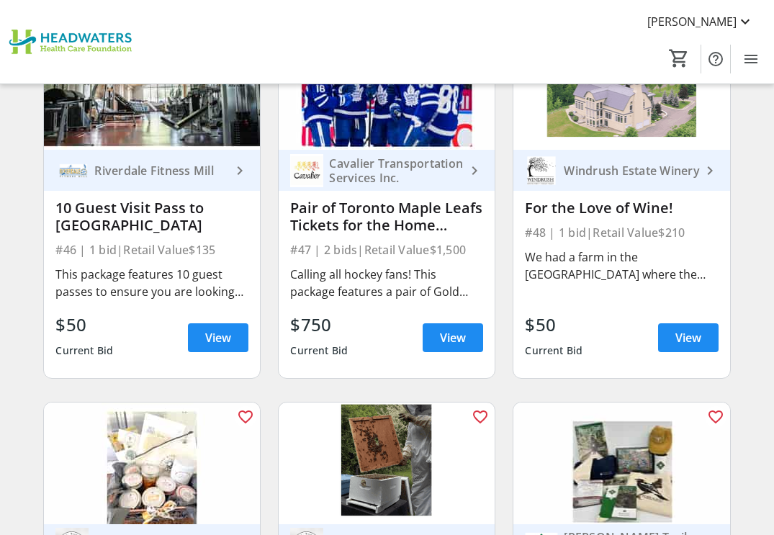
scroll to position [5668, 0]
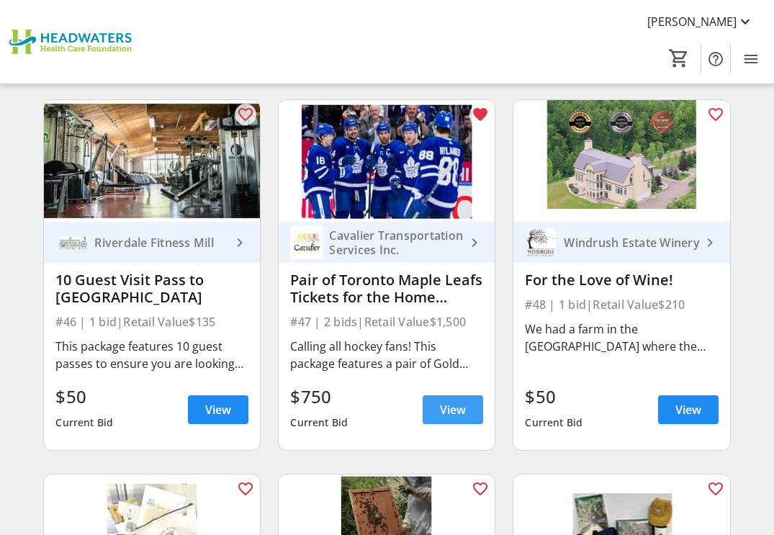
click at [451, 409] on span "View" at bounding box center [453, 409] width 26 height 17
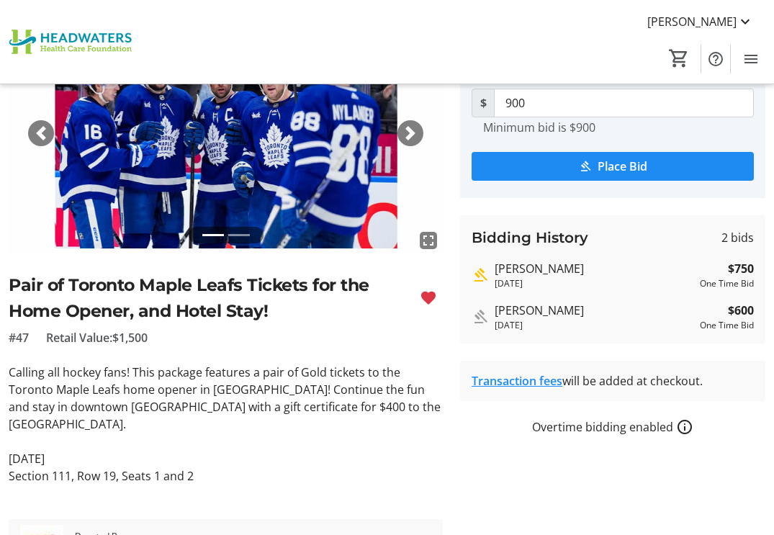
scroll to position [144, 0]
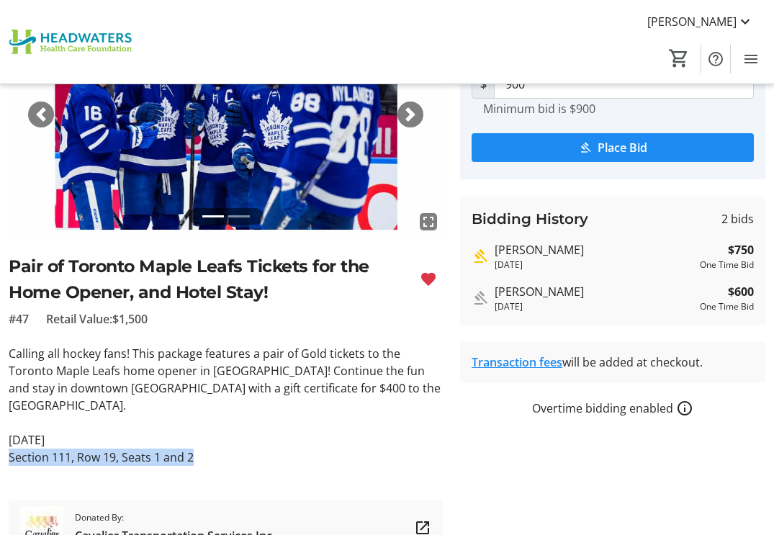
drag, startPoint x: 10, startPoint y: 439, endPoint x: 233, endPoint y: 439, distance: 222.5
click at [232, 449] on p "Section 111, Row 19, Seats 1 and 2" at bounding box center [226, 457] width 434 height 17
copy p "Section 111, Row 19, Seats 1 and 2"
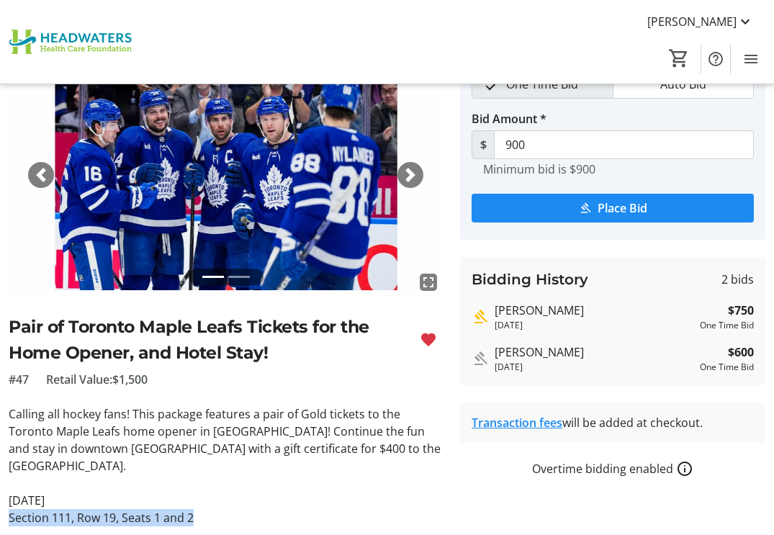
scroll to position [0, 0]
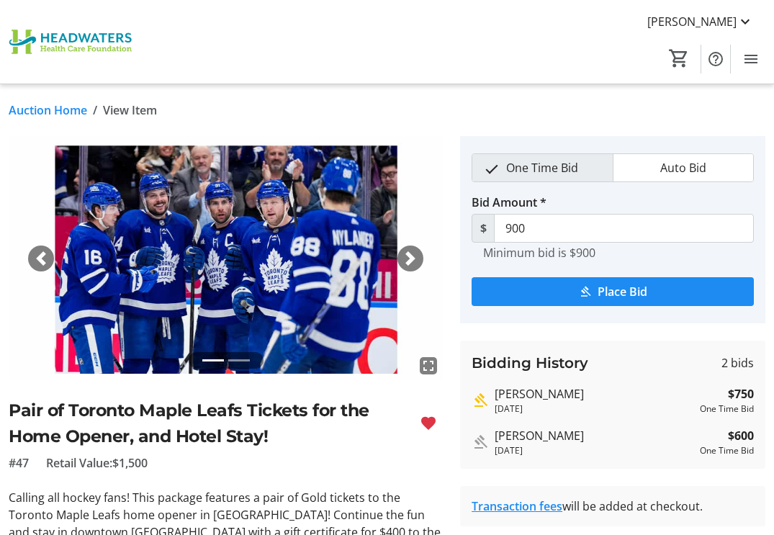
drag, startPoint x: 48, startPoint y: 114, endPoint x: 308, endPoint y: 364, distance: 360.6
click at [48, 115] on link "Auction Home" at bounding box center [48, 110] width 78 height 17
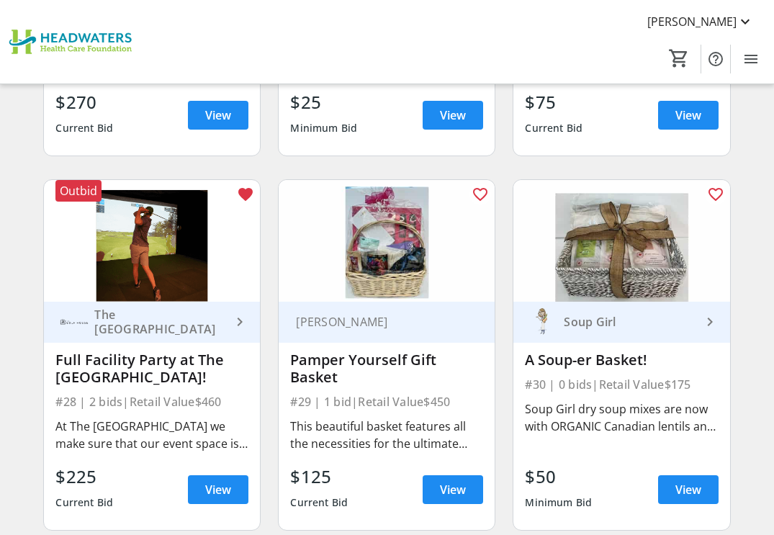
scroll to position [3436, 0]
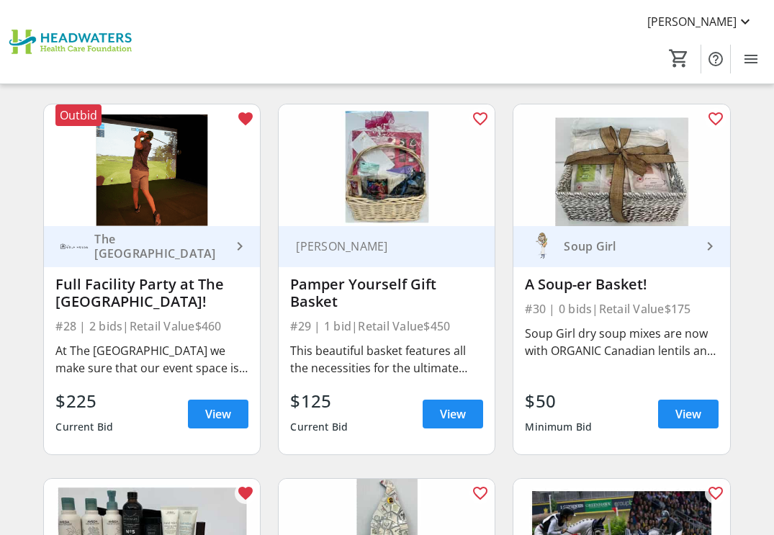
click at [221, 179] on img at bounding box center [152, 165] width 216 height 122
click at [210, 413] on span "View" at bounding box center [218, 413] width 26 height 17
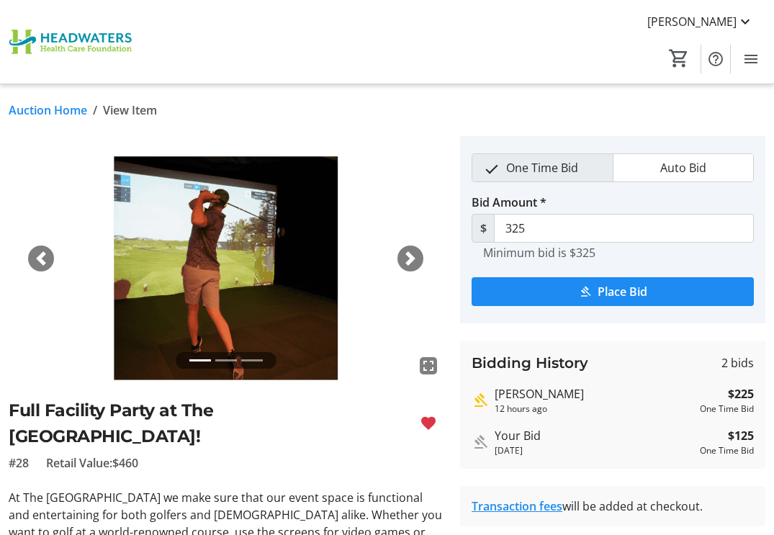
click at [68, 111] on link "Auction Home" at bounding box center [48, 110] width 78 height 17
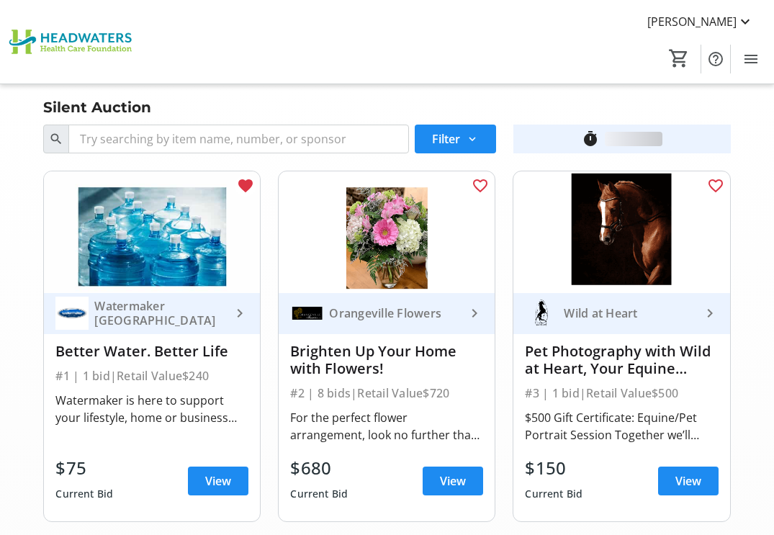
scroll to position [3436, 0]
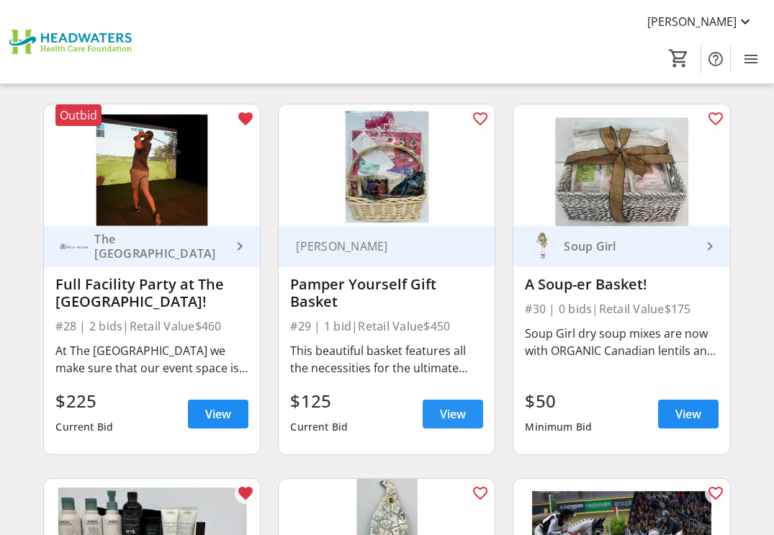
click at [449, 413] on span "View" at bounding box center [453, 413] width 26 height 17
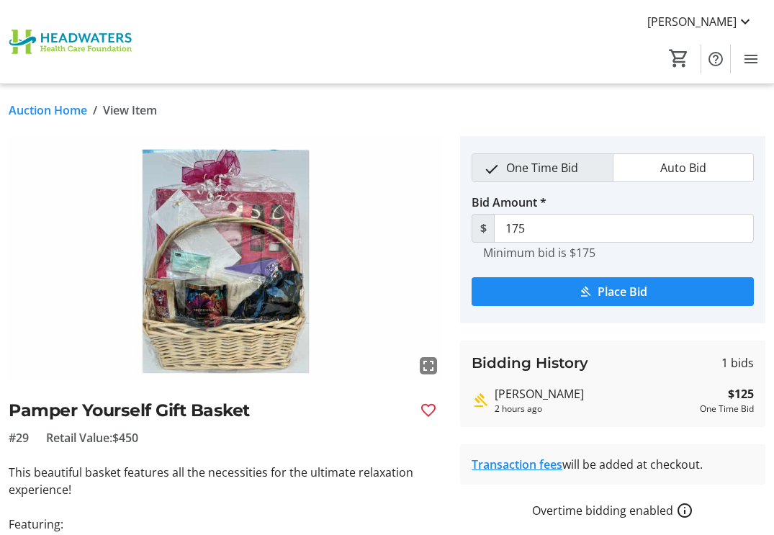
click at [57, 111] on link "Auction Home" at bounding box center [48, 110] width 78 height 17
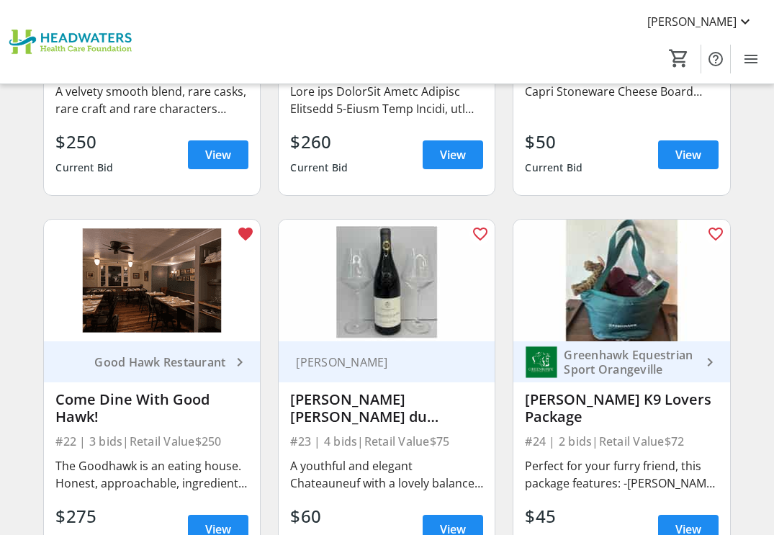
scroll to position [2643, 0]
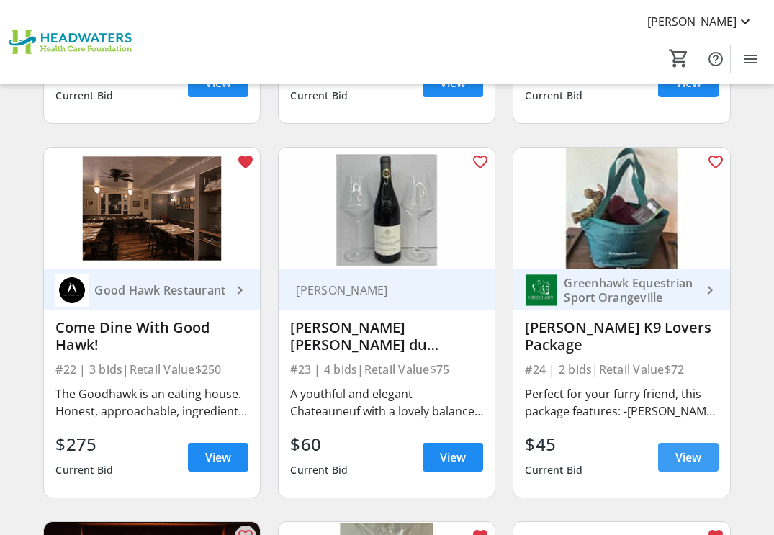
click at [698, 452] on span "View" at bounding box center [688, 457] width 26 height 17
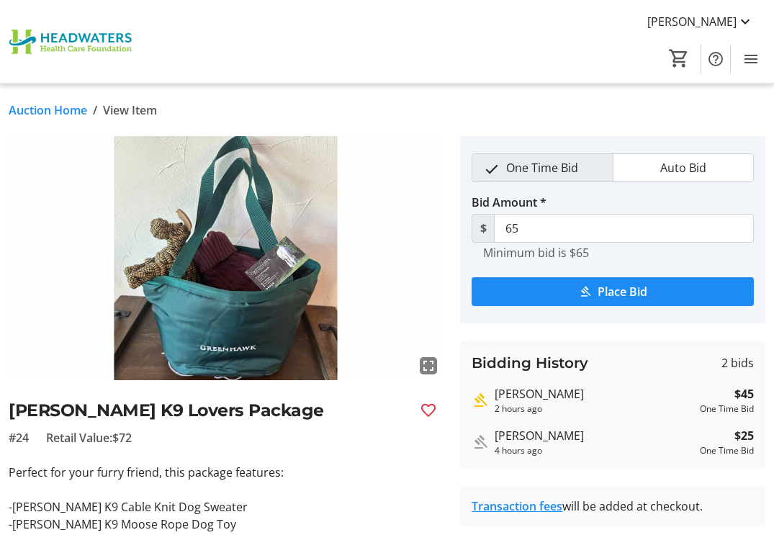
click at [44, 105] on link "Auction Home" at bounding box center [48, 110] width 78 height 17
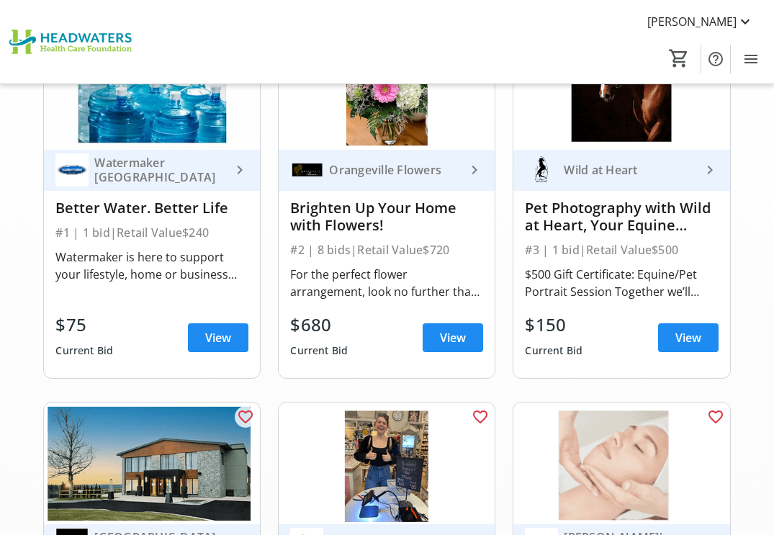
scroll to position [144, 0]
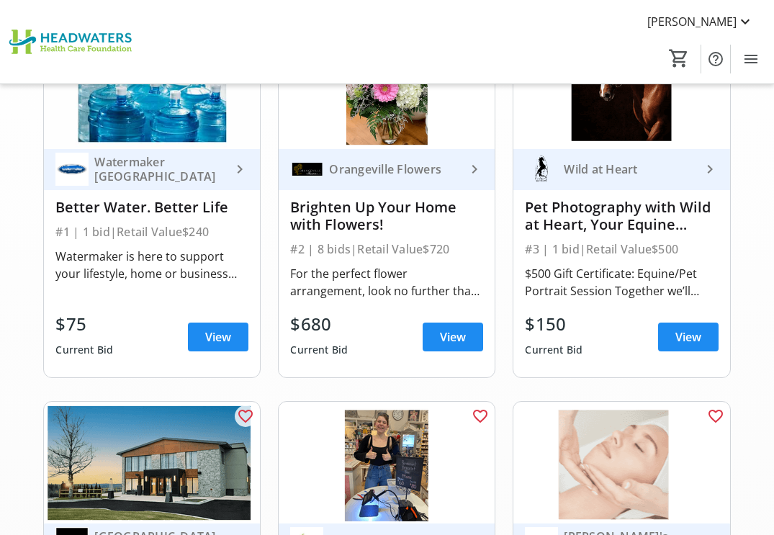
click at [141, 171] on div "Watermaker [GEOGRAPHIC_DATA]" at bounding box center [160, 169] width 143 height 29
click at [220, 339] on span "View" at bounding box center [218, 336] width 26 height 17
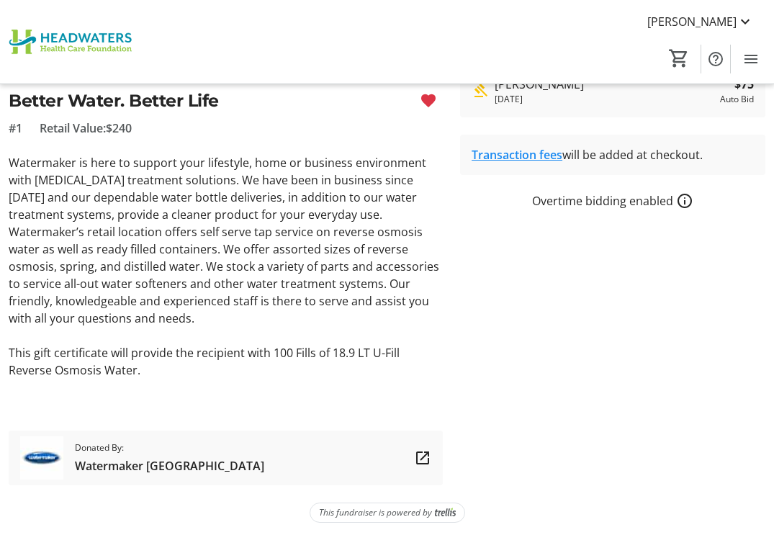
scroll to position [315, 0]
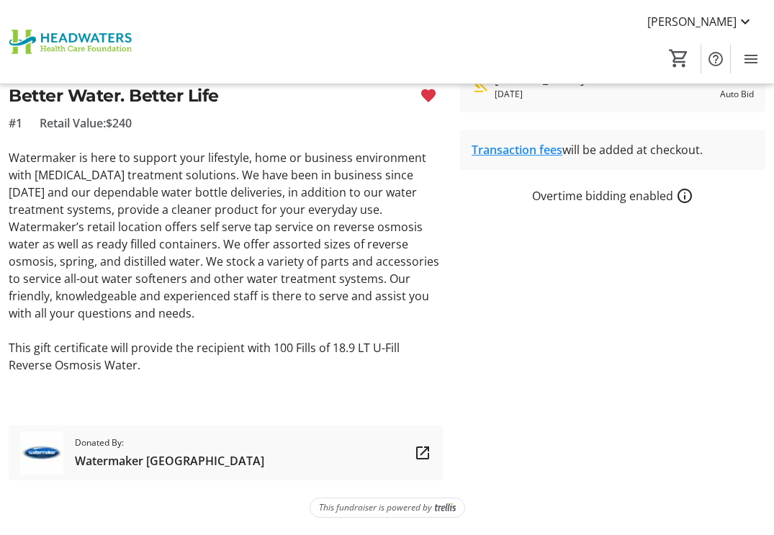
click at [161, 459] on span "Watermaker [GEOGRAPHIC_DATA]" at bounding box center [169, 460] width 189 height 17
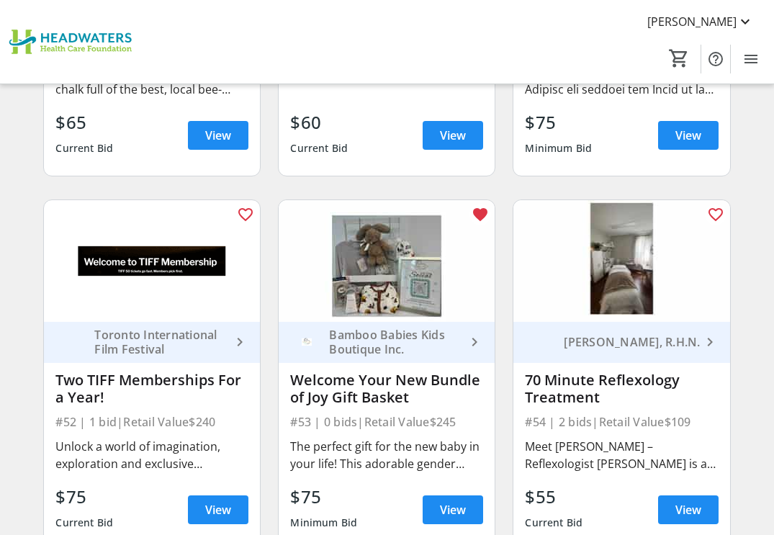
scroll to position [6337, 0]
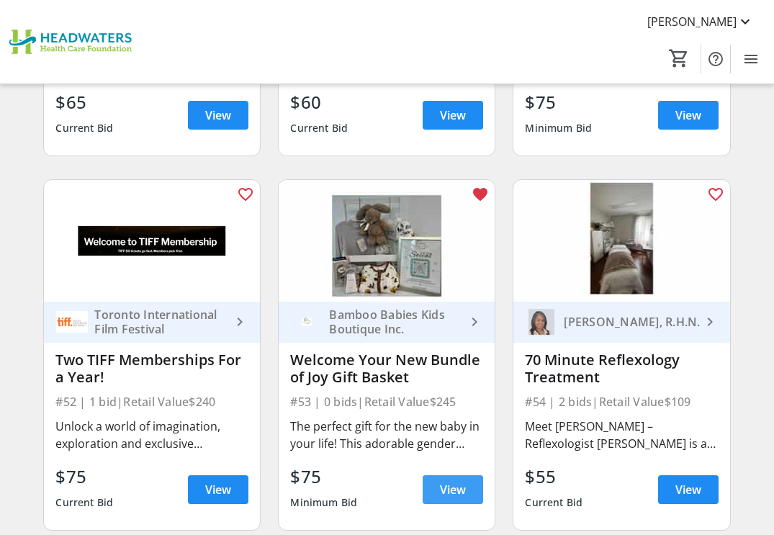
click at [451, 486] on span "View" at bounding box center [453, 489] width 26 height 17
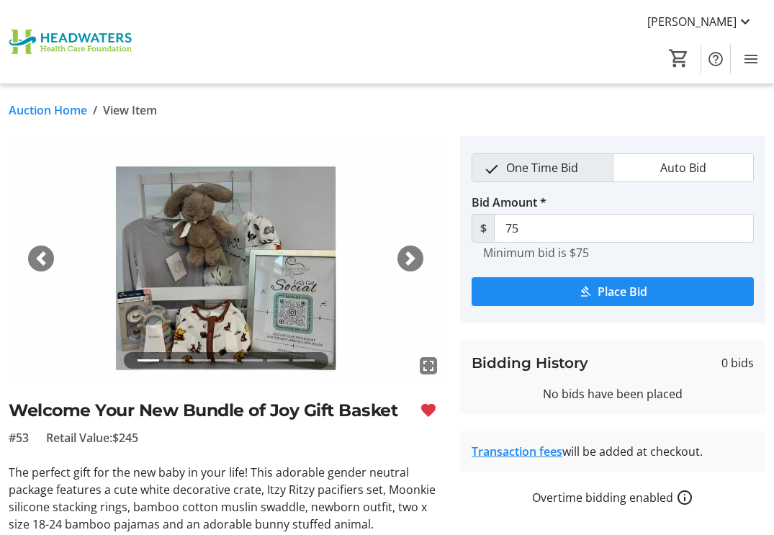
click at [413, 252] on span "button" at bounding box center [410, 258] width 14 height 14
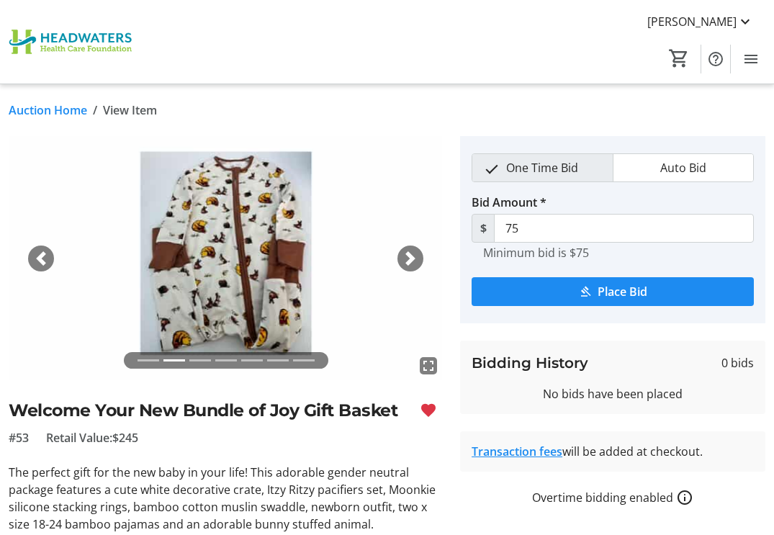
click at [405, 253] on span "button" at bounding box center [410, 258] width 14 height 14
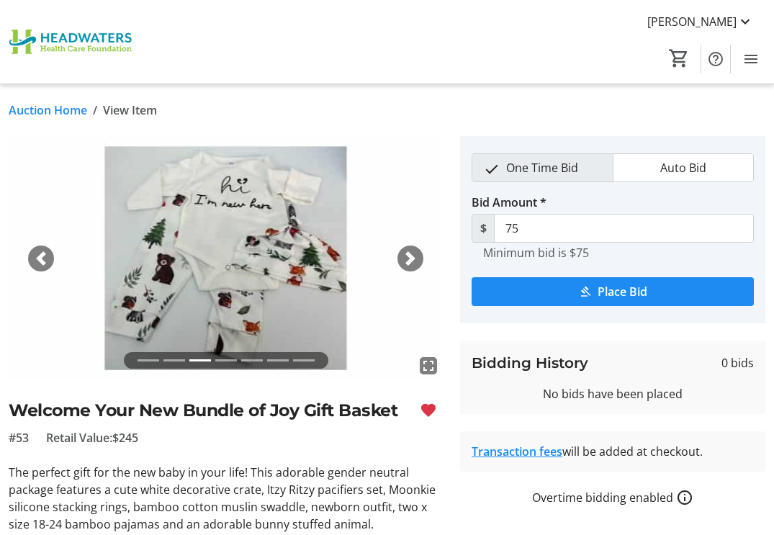
click at [415, 257] on span "button" at bounding box center [410, 258] width 14 height 14
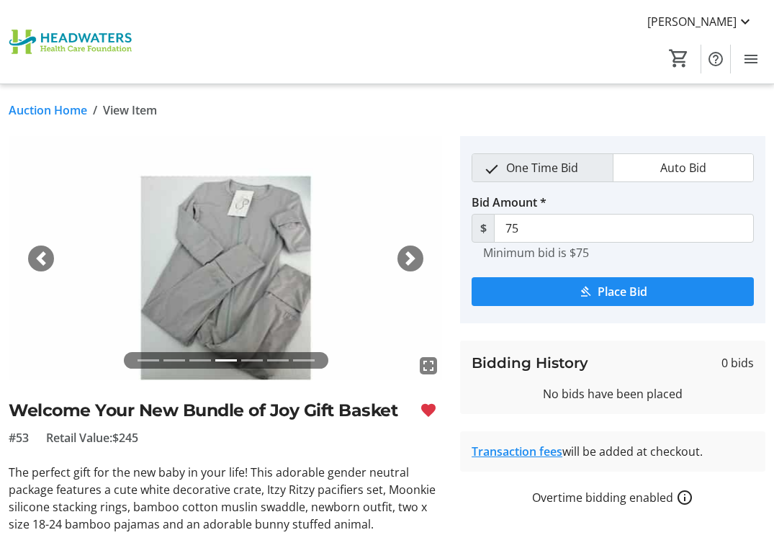
click at [413, 255] on span "button" at bounding box center [410, 258] width 14 height 14
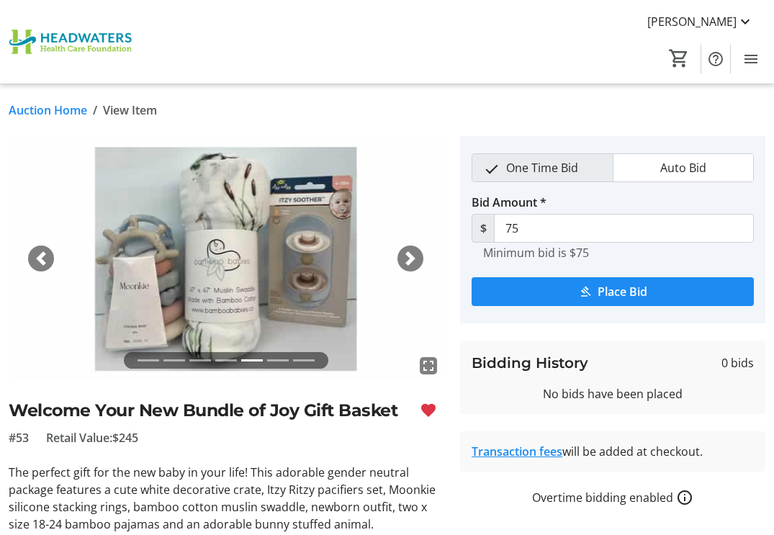
click at [48, 109] on link "Auction Home" at bounding box center [48, 110] width 78 height 17
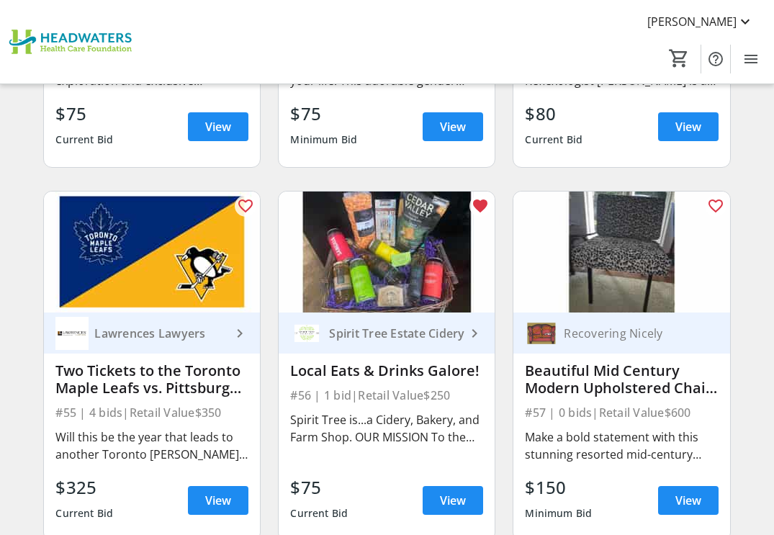
scroll to position [6697, 0]
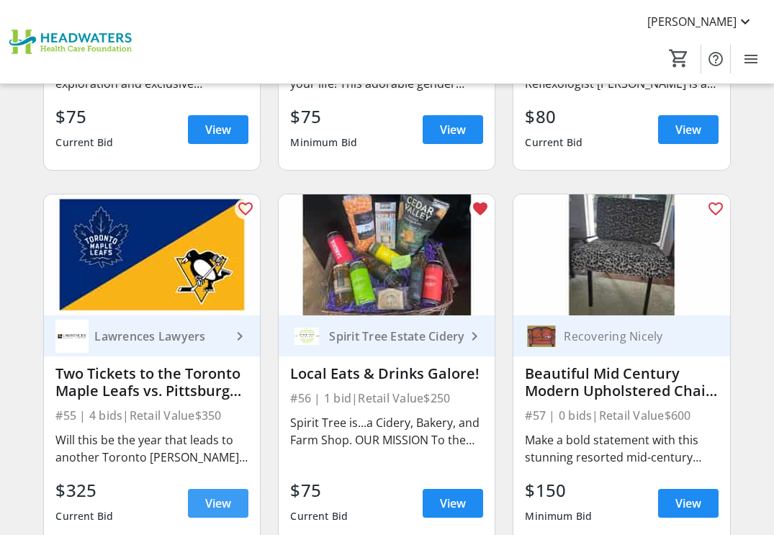
click at [217, 499] on span "View" at bounding box center [218, 503] width 26 height 17
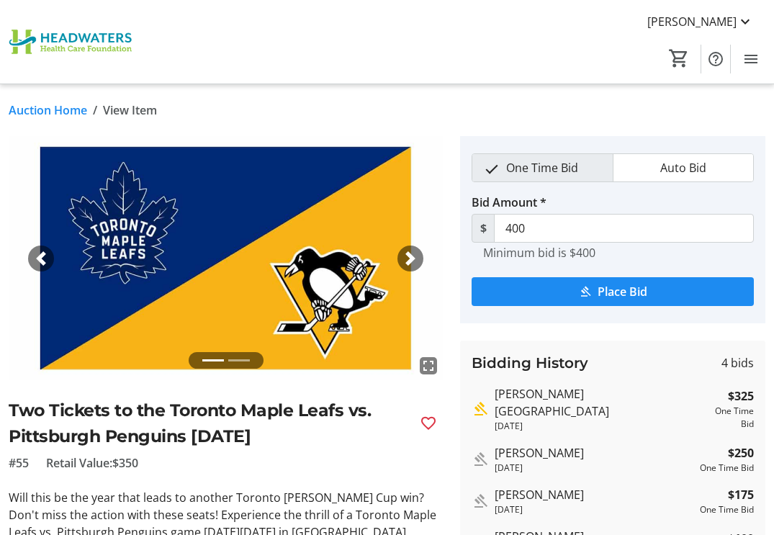
click at [60, 107] on link "Auction Home" at bounding box center [48, 110] width 78 height 17
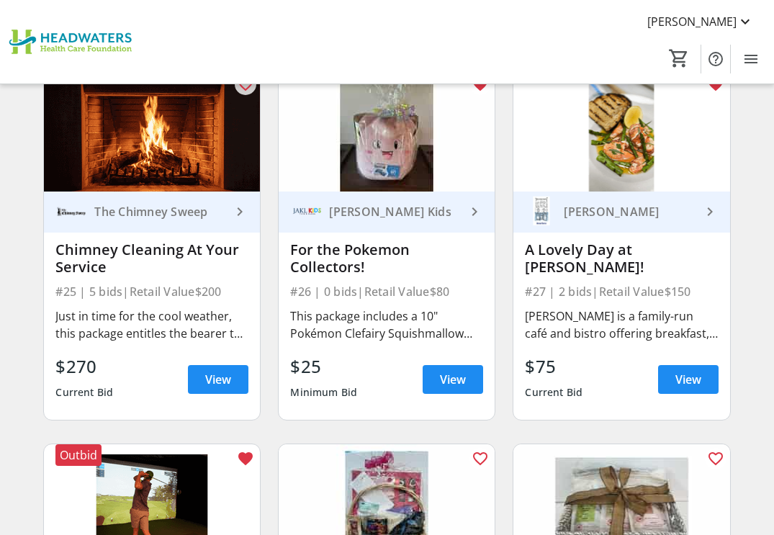
scroll to position [3096, 0]
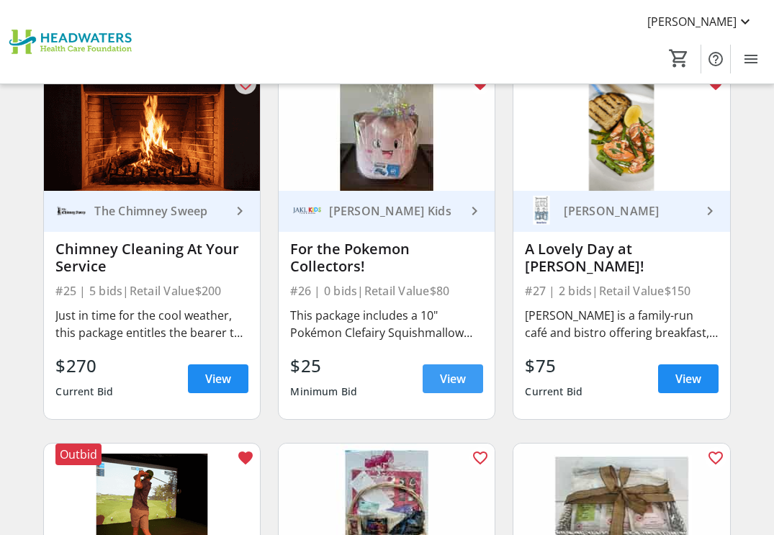
click at [454, 369] on link "View" at bounding box center [453, 378] width 60 height 29
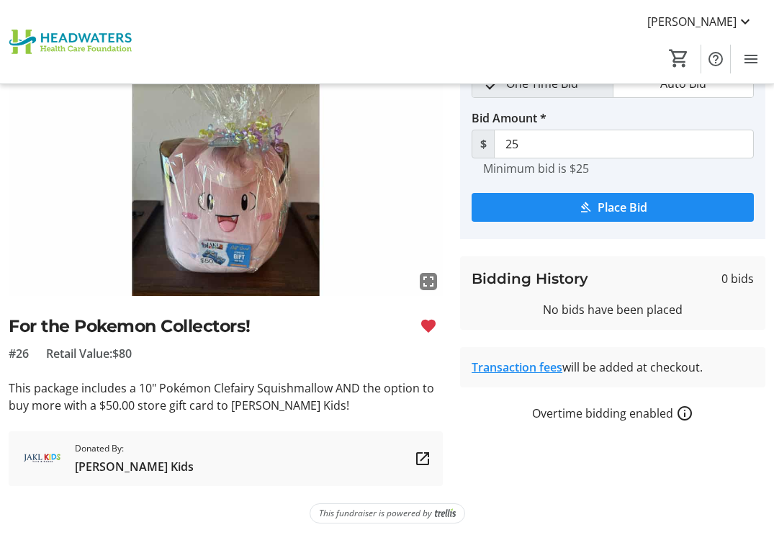
scroll to position [90, 0]
